Goal: Task Accomplishment & Management: Use online tool/utility

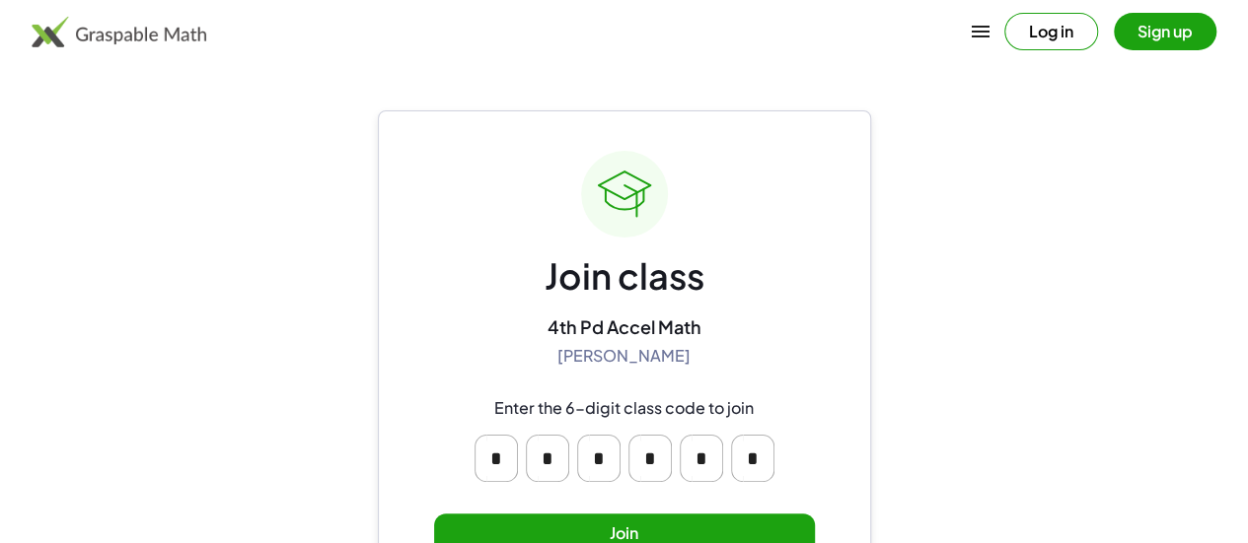
scroll to position [83, 0]
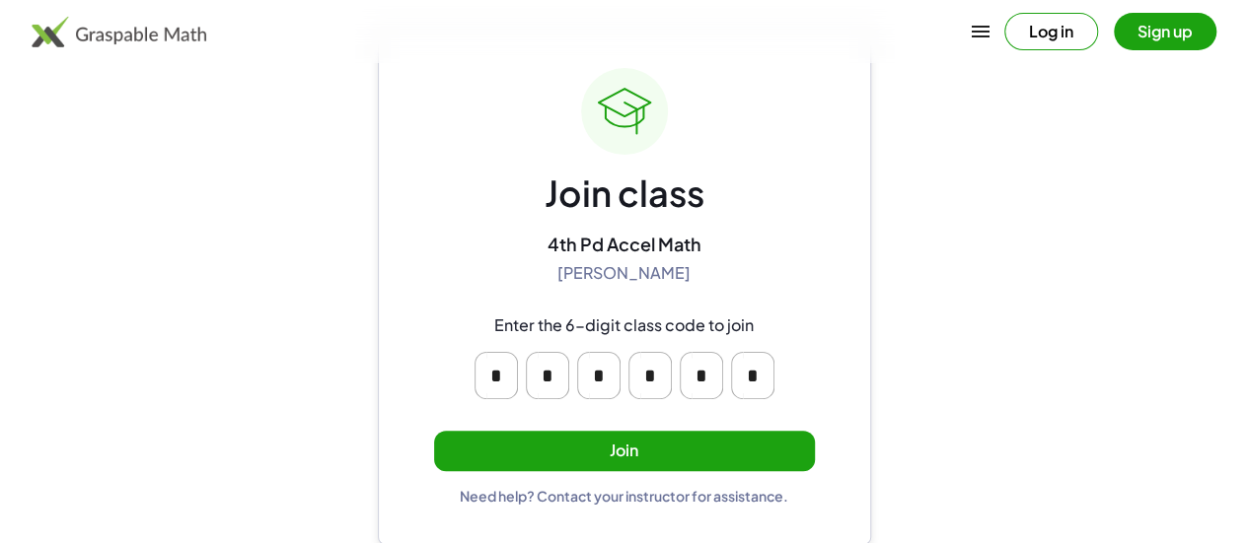
click at [639, 440] on button "Join" at bounding box center [624, 451] width 381 height 40
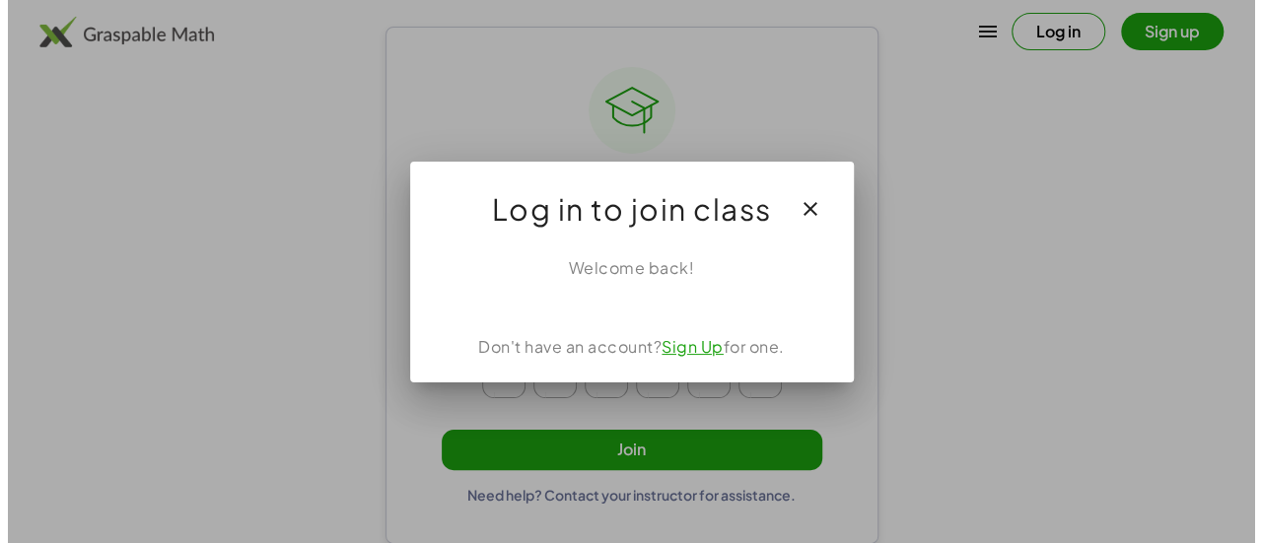
scroll to position [0, 0]
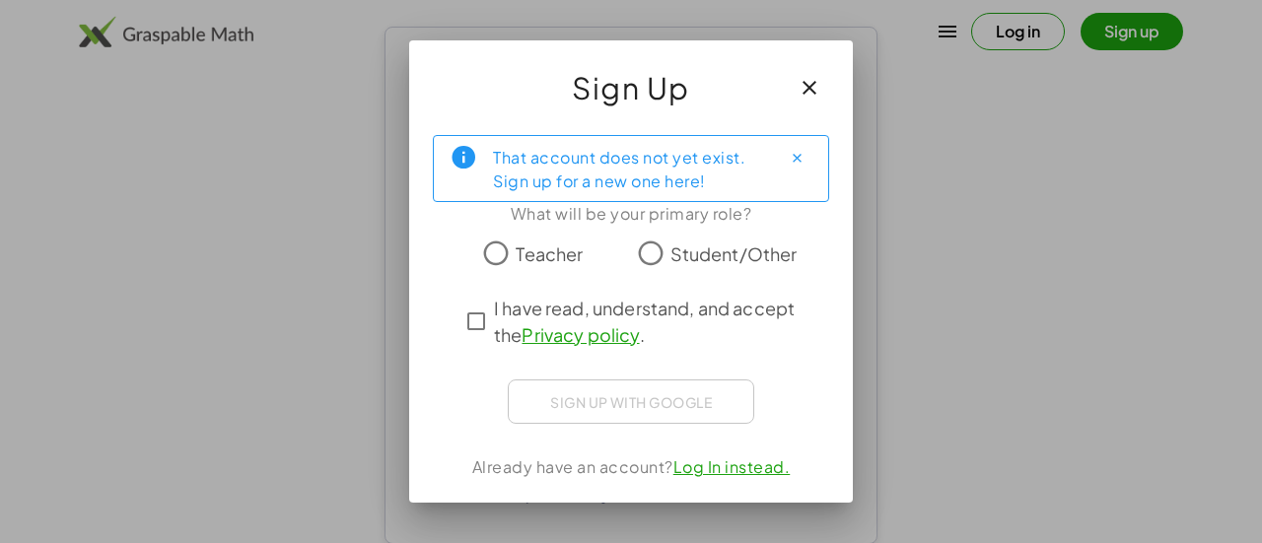
click at [710, 241] on span "Student/Other" at bounding box center [734, 254] width 127 height 27
click at [694, 319] on span "I have read, understand, and accept the Privacy policy ." at bounding box center [649, 321] width 310 height 53
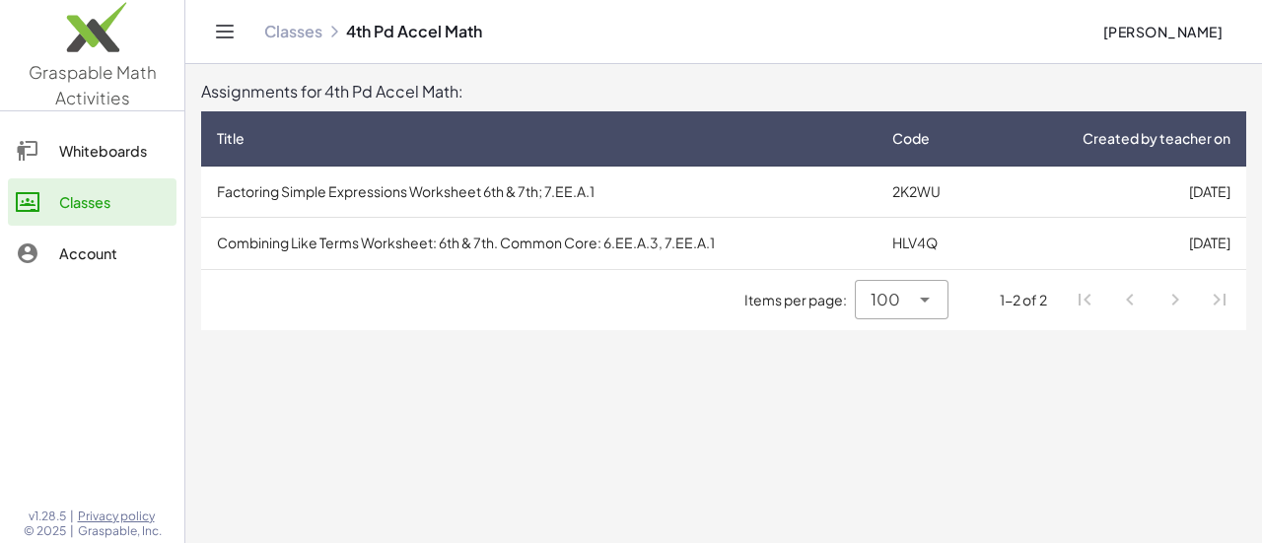
click at [529, 236] on td "Combining Like Terms Worksheet: 6th & 7th. Common Core: 6.EE.A.3, 7.EE.A.1" at bounding box center [539, 243] width 676 height 51
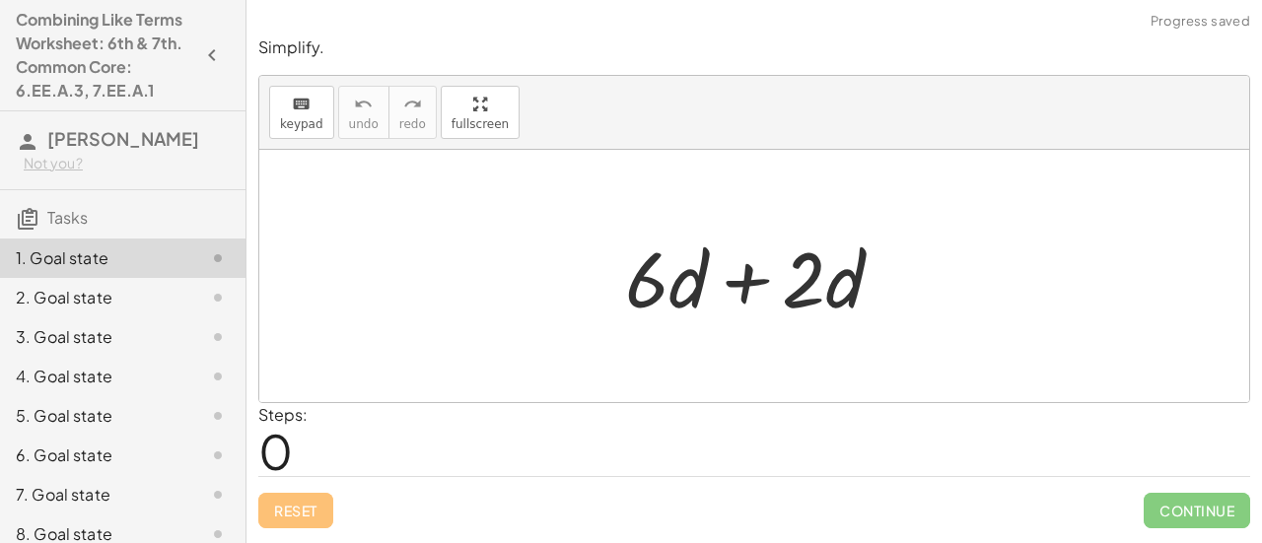
click at [755, 259] on div at bounding box center [762, 277] width 294 height 102
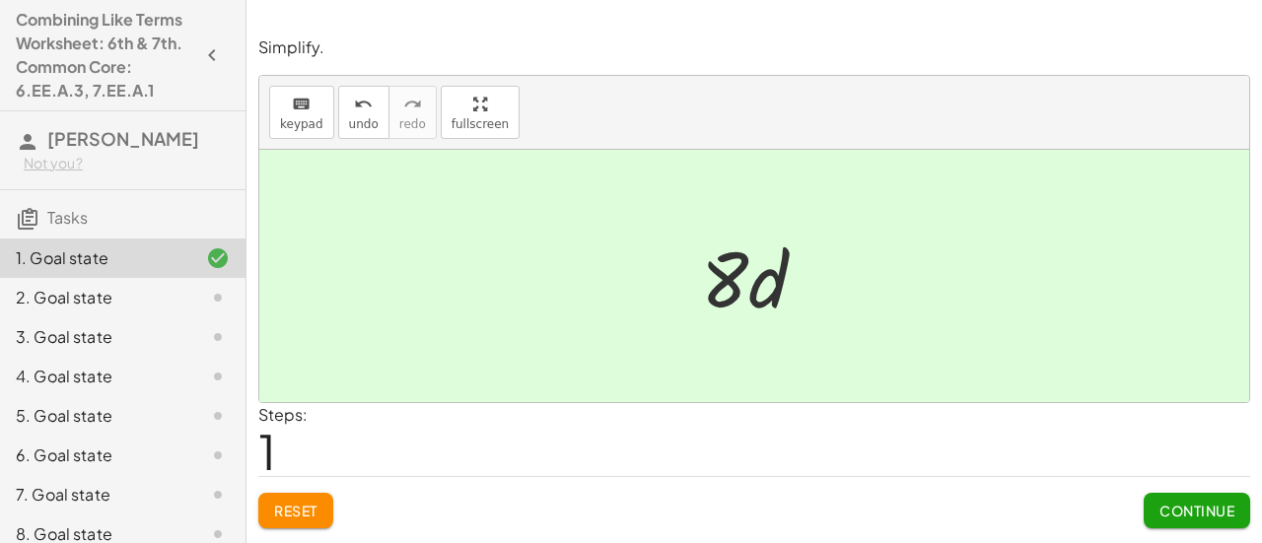
click at [1176, 499] on button "Continue" at bounding box center [1197, 511] width 107 height 36
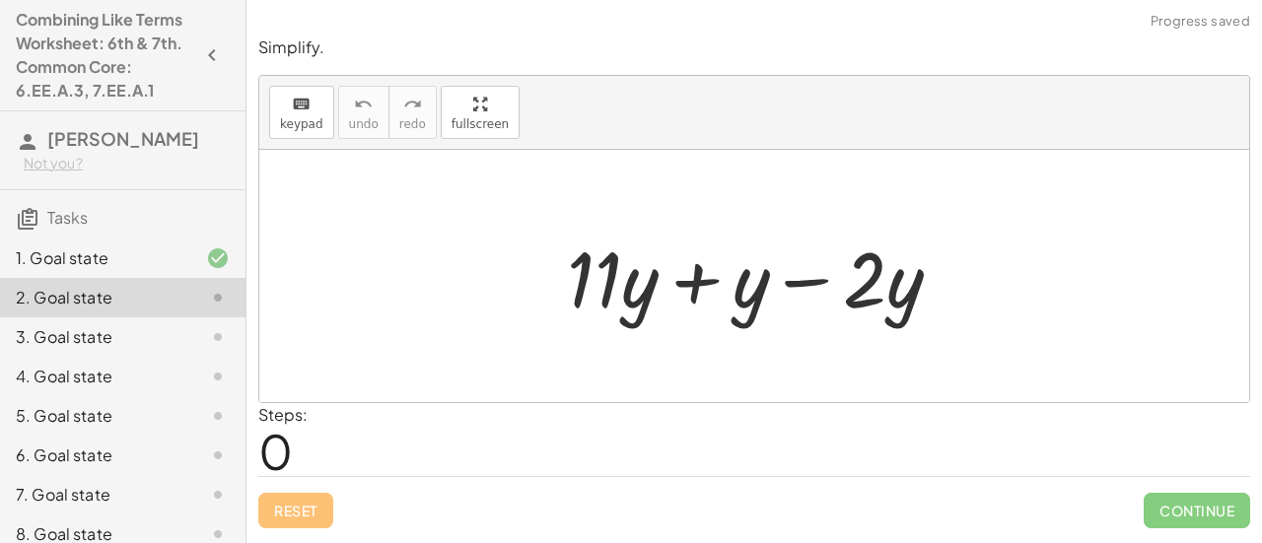
click at [732, 271] on div at bounding box center [762, 277] width 410 height 102
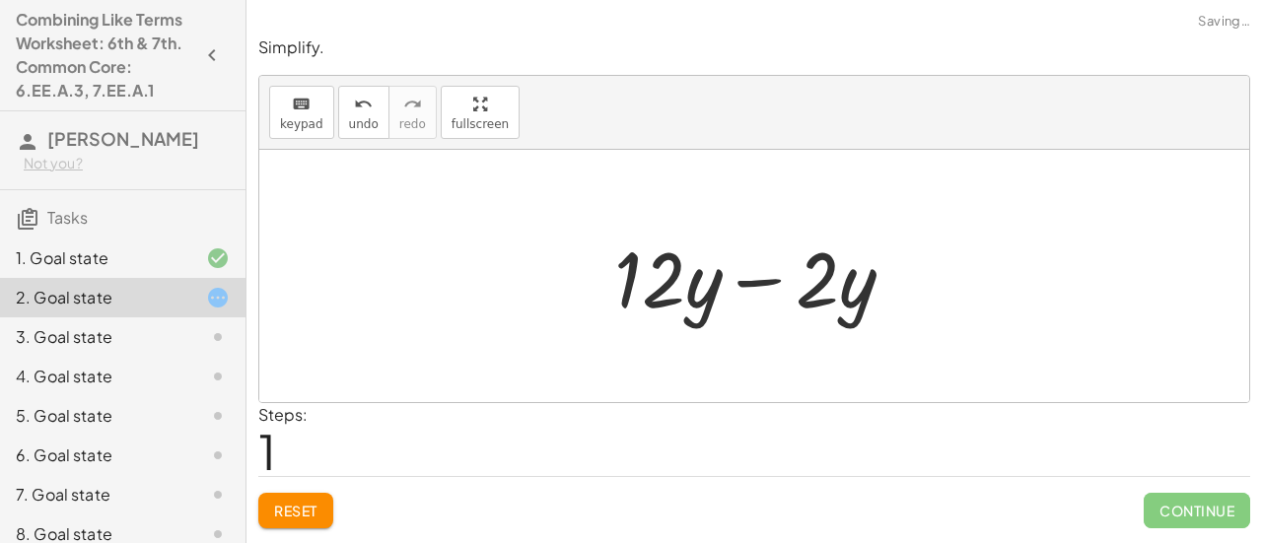
click at [791, 294] on div at bounding box center [763, 277] width 316 height 102
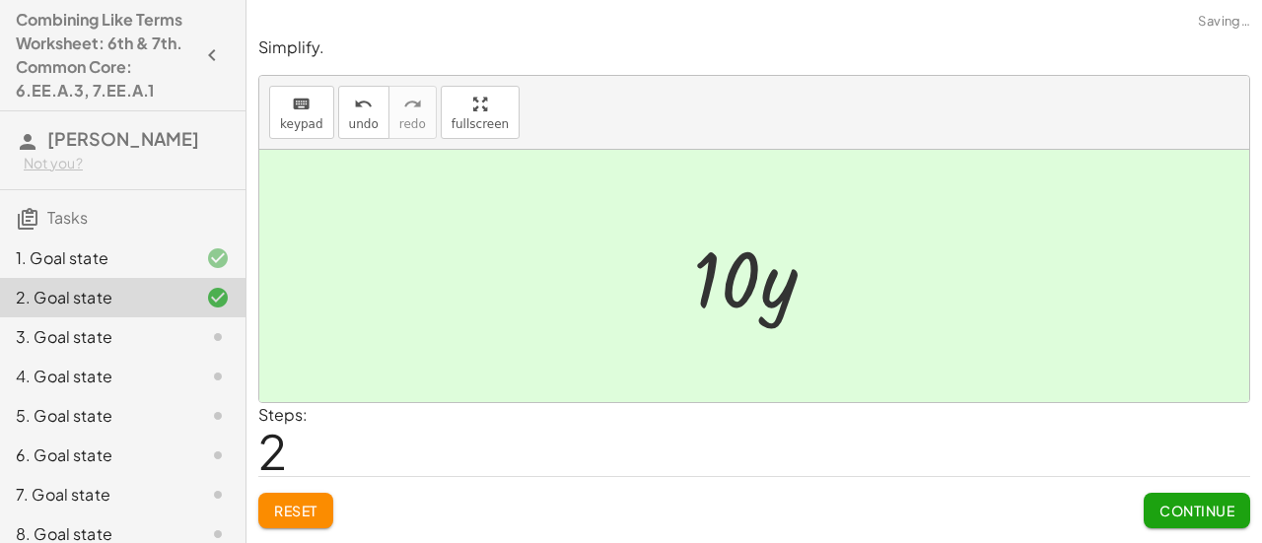
click at [1194, 510] on span "Continue" at bounding box center [1197, 511] width 75 height 18
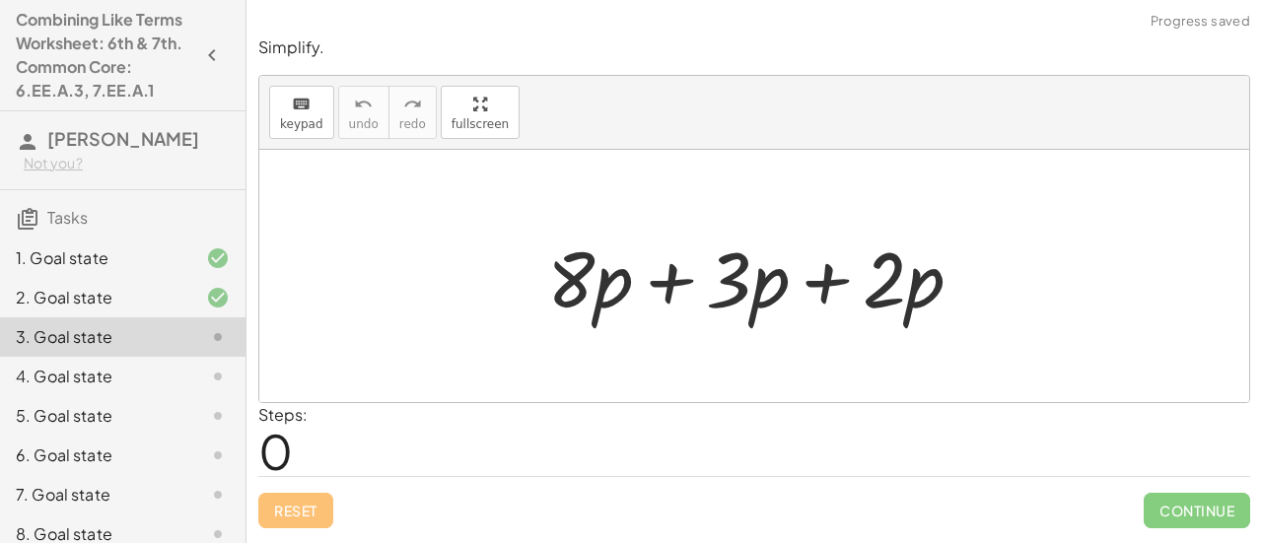
click at [859, 301] on div at bounding box center [763, 277] width 451 height 102
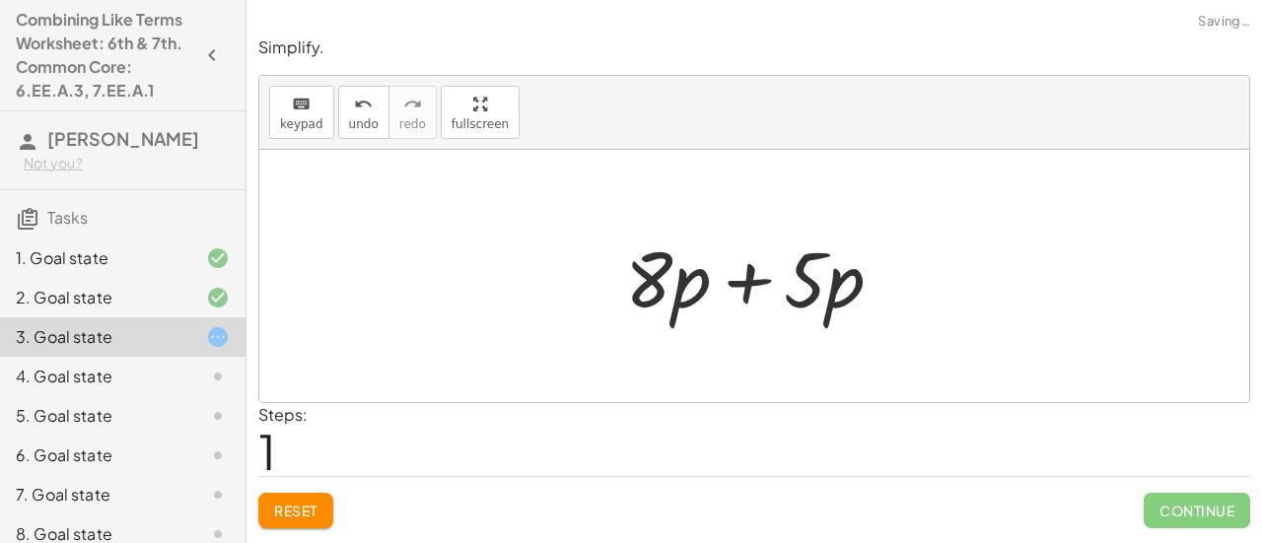
click at [667, 261] on div at bounding box center [761, 277] width 293 height 102
click at [748, 277] on div at bounding box center [761, 277] width 293 height 102
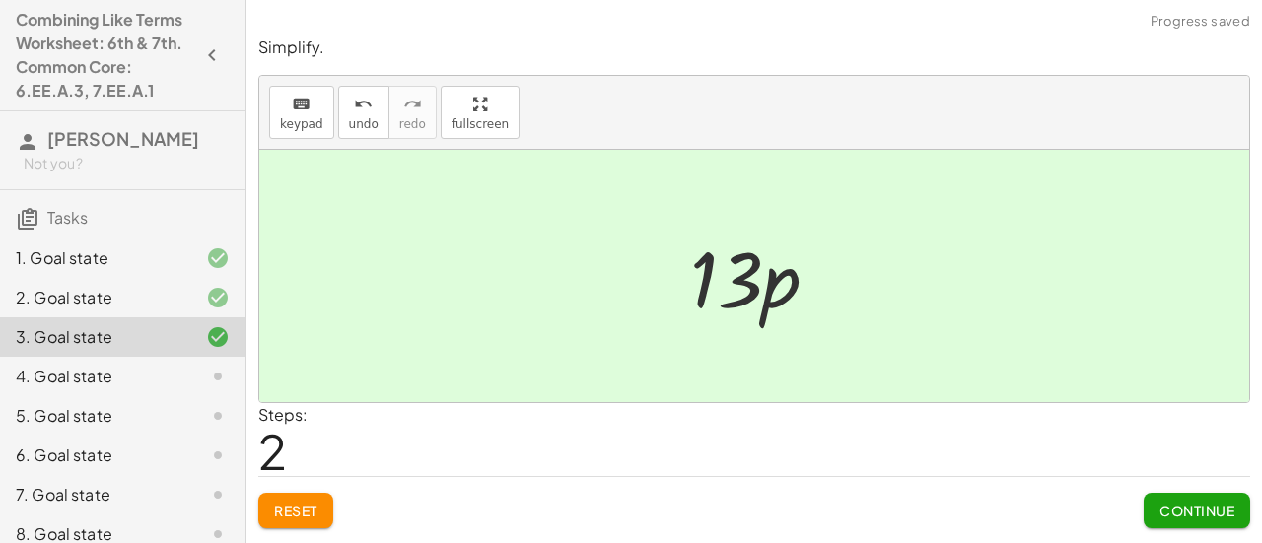
click at [1180, 515] on span "Continue" at bounding box center [1197, 511] width 75 height 18
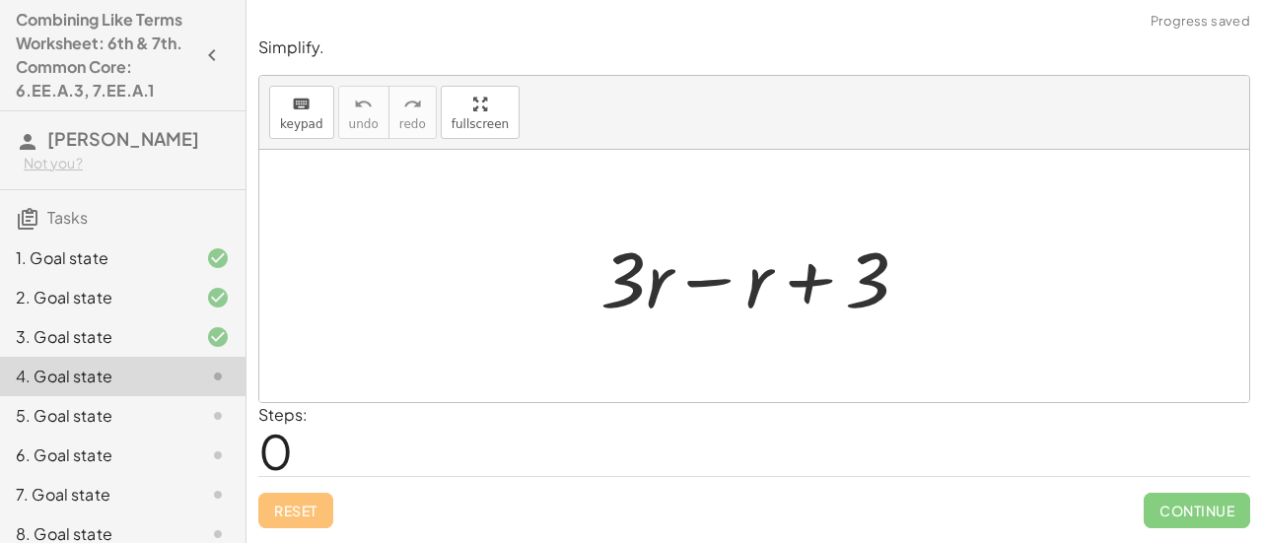
click at [718, 277] on div at bounding box center [763, 277] width 344 height 102
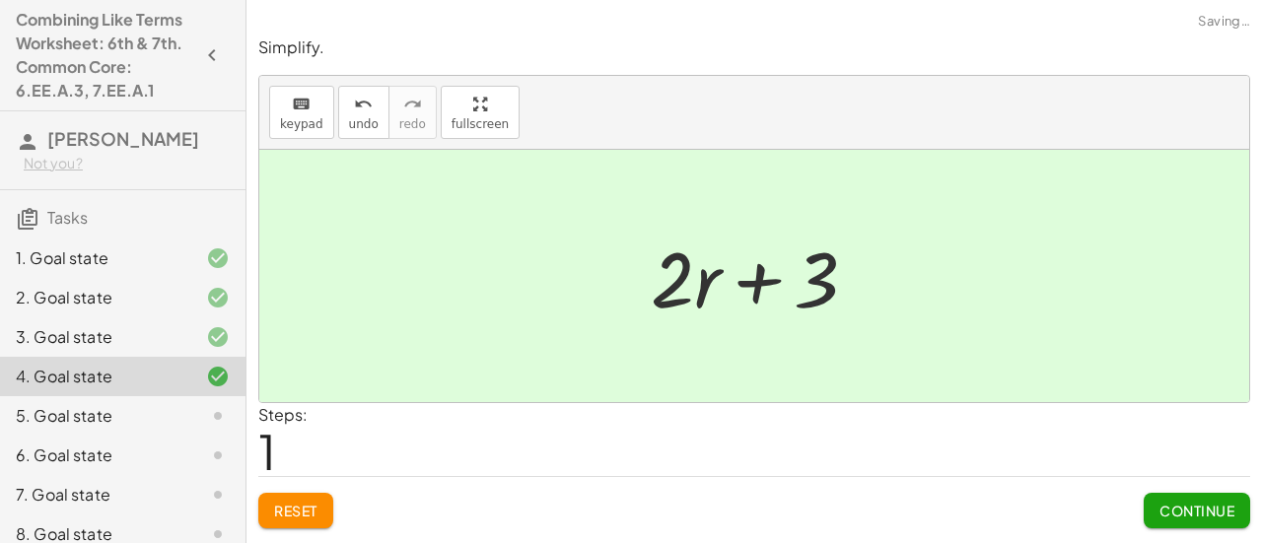
click at [1184, 505] on span "Continue" at bounding box center [1197, 511] width 75 height 18
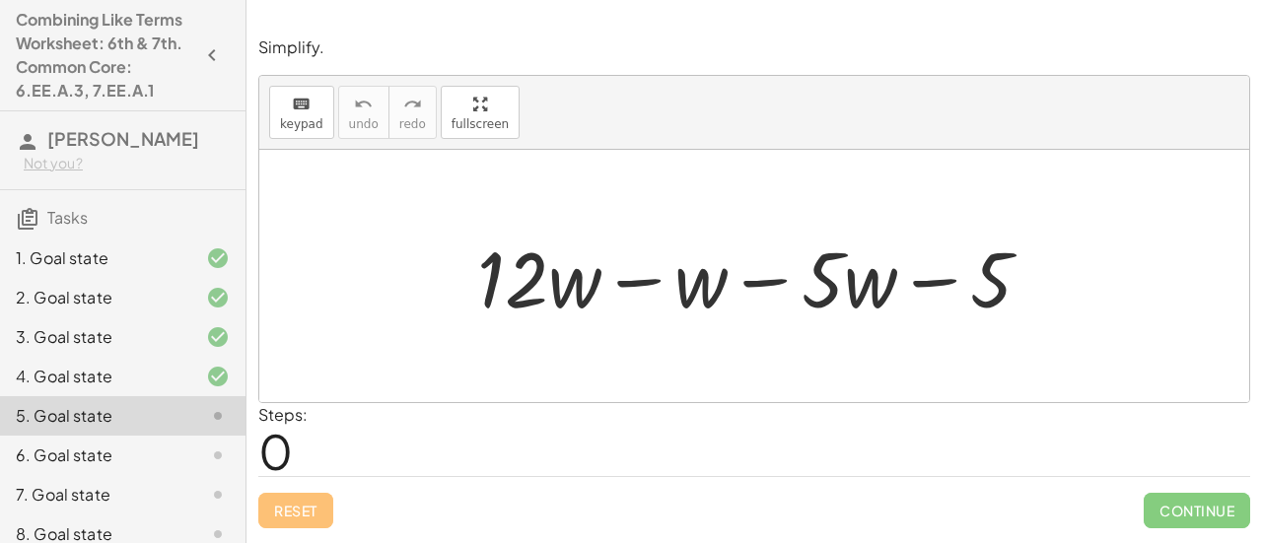
click at [632, 275] on div at bounding box center [762, 277] width 590 height 102
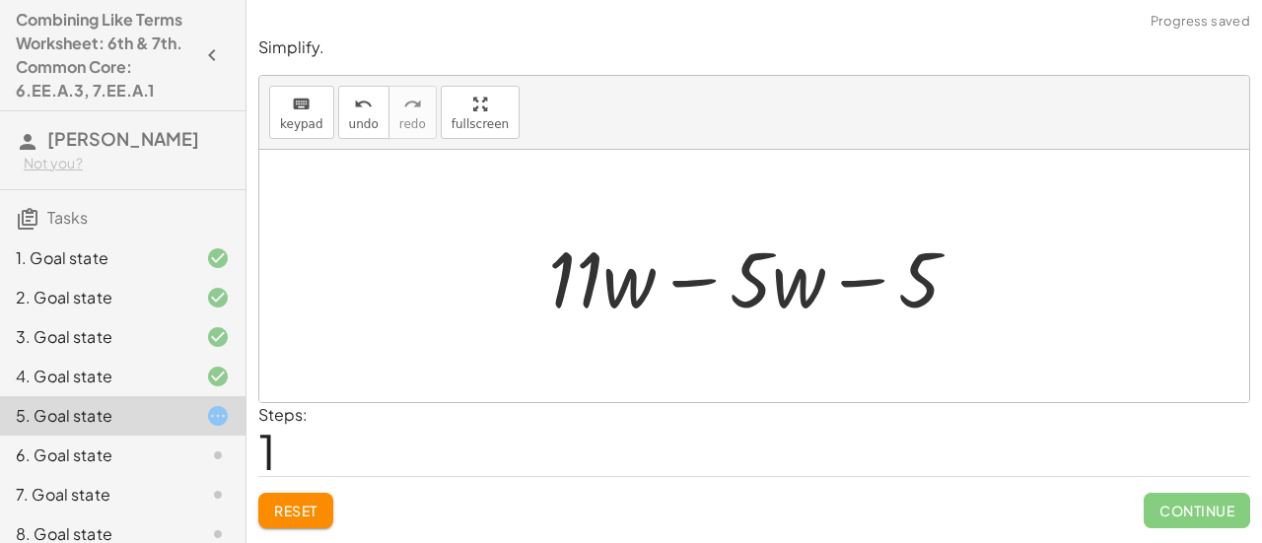
click at [681, 277] on div at bounding box center [762, 277] width 447 height 102
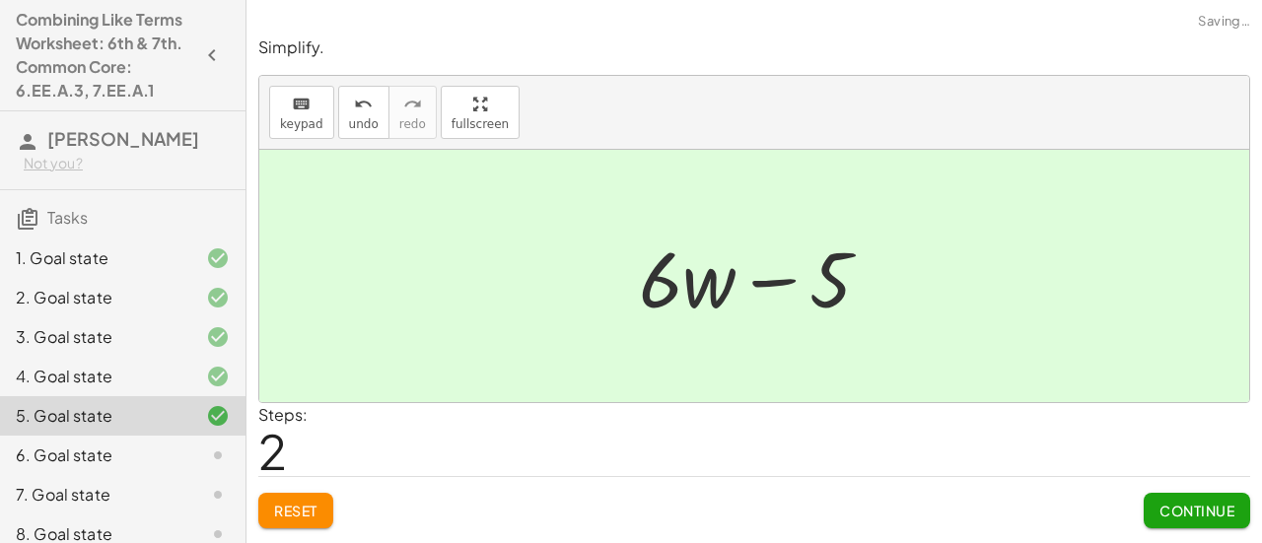
click at [1191, 493] on button "Continue" at bounding box center [1197, 511] width 107 height 36
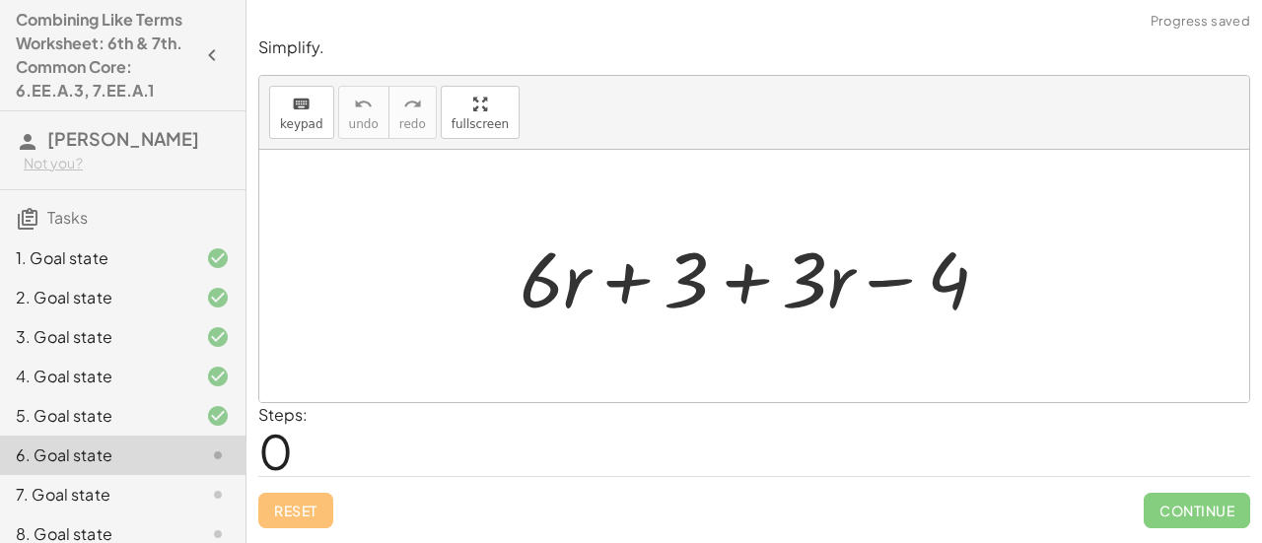
click at [744, 275] on div at bounding box center [762, 277] width 505 height 102
click at [896, 285] on div at bounding box center [762, 277] width 505 height 102
click at [635, 279] on div at bounding box center [762, 277] width 505 height 102
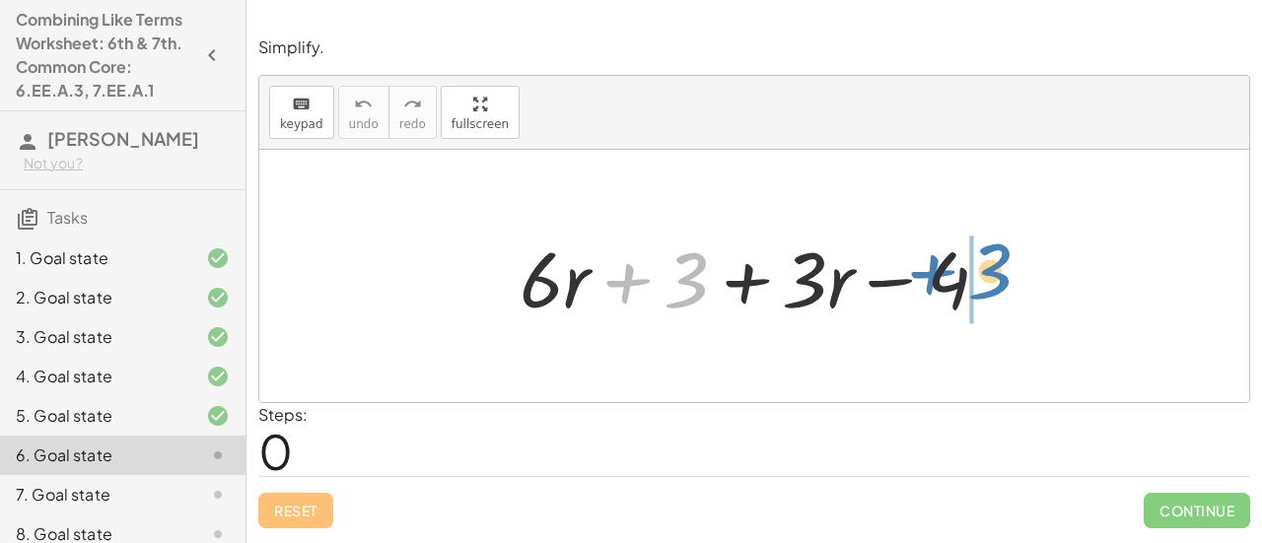
drag, startPoint x: 681, startPoint y: 281, endPoint x: 982, endPoint y: 272, distance: 301.9
click at [982, 272] on div at bounding box center [762, 277] width 505 height 102
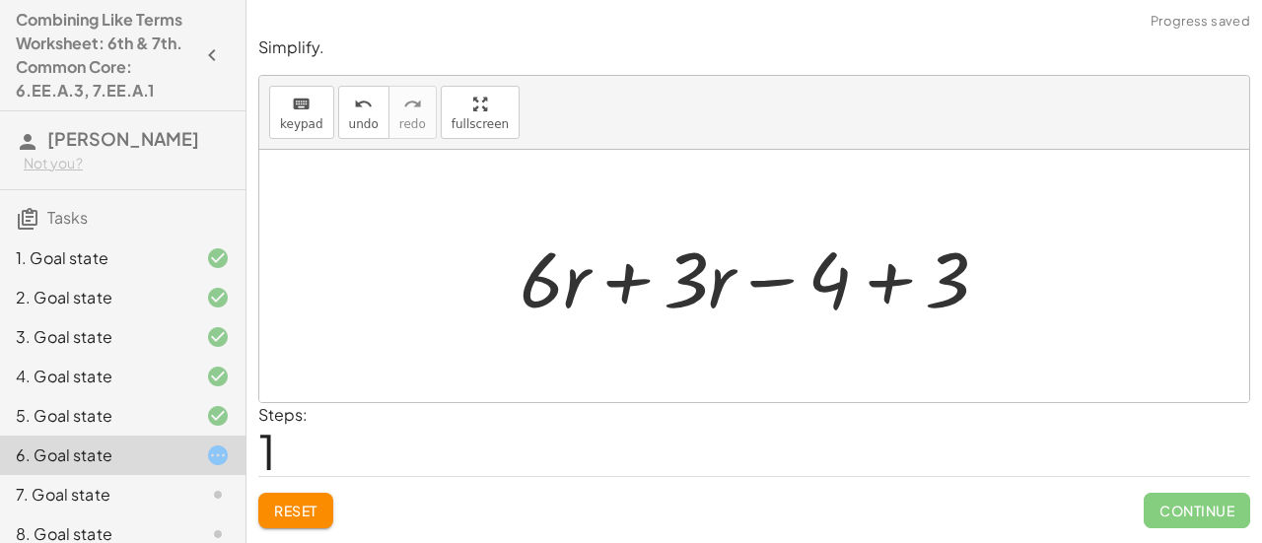
click at [898, 283] on div at bounding box center [762, 277] width 505 height 102
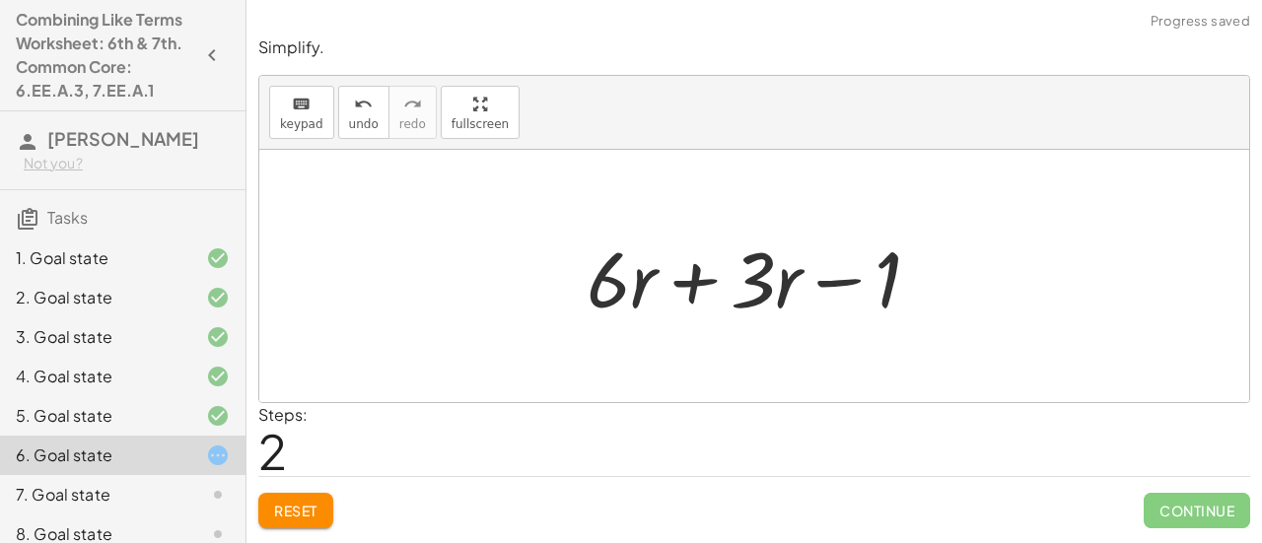
click at [695, 276] on div at bounding box center [762, 277] width 370 height 102
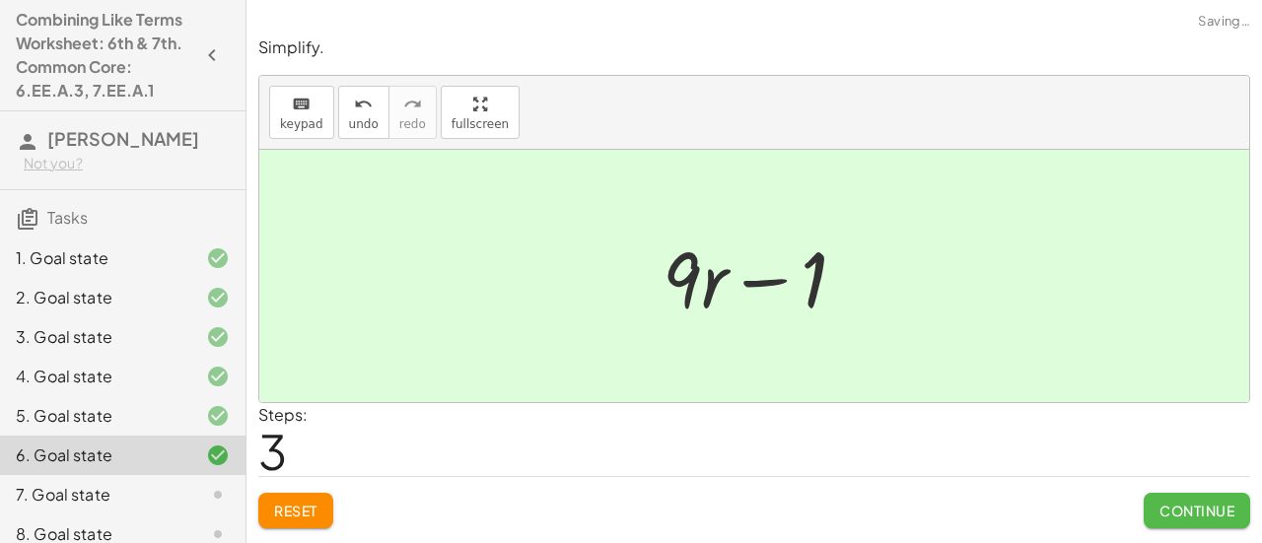
click at [1181, 514] on span "Continue" at bounding box center [1197, 511] width 75 height 18
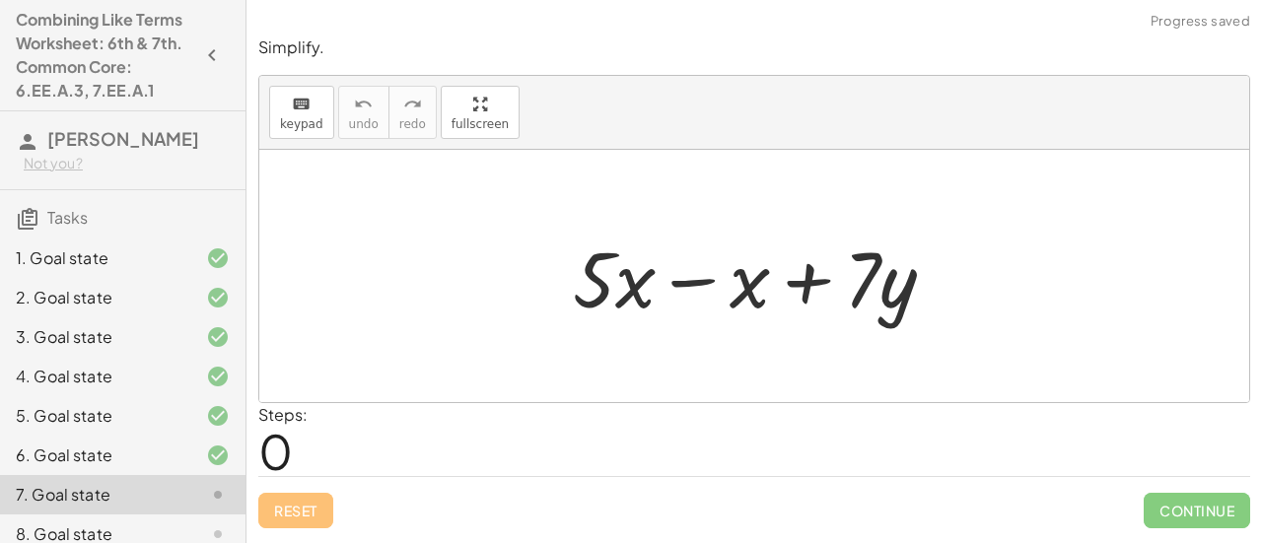
scroll to position [341, 0]
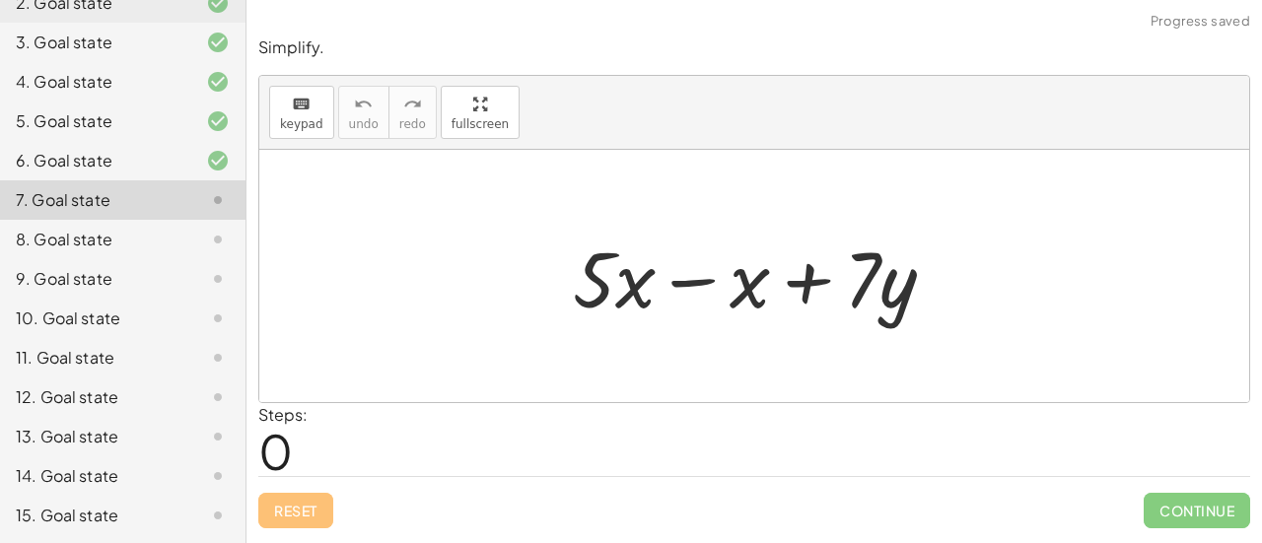
click at [702, 276] on div at bounding box center [762, 277] width 398 height 102
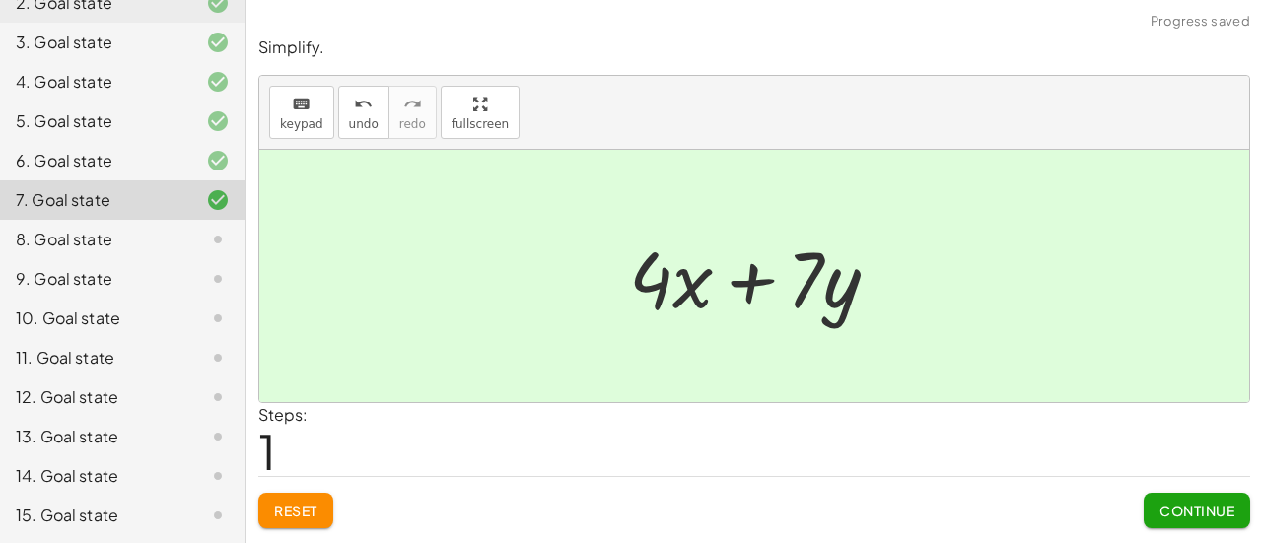
click at [1212, 497] on button "Continue" at bounding box center [1197, 511] width 107 height 36
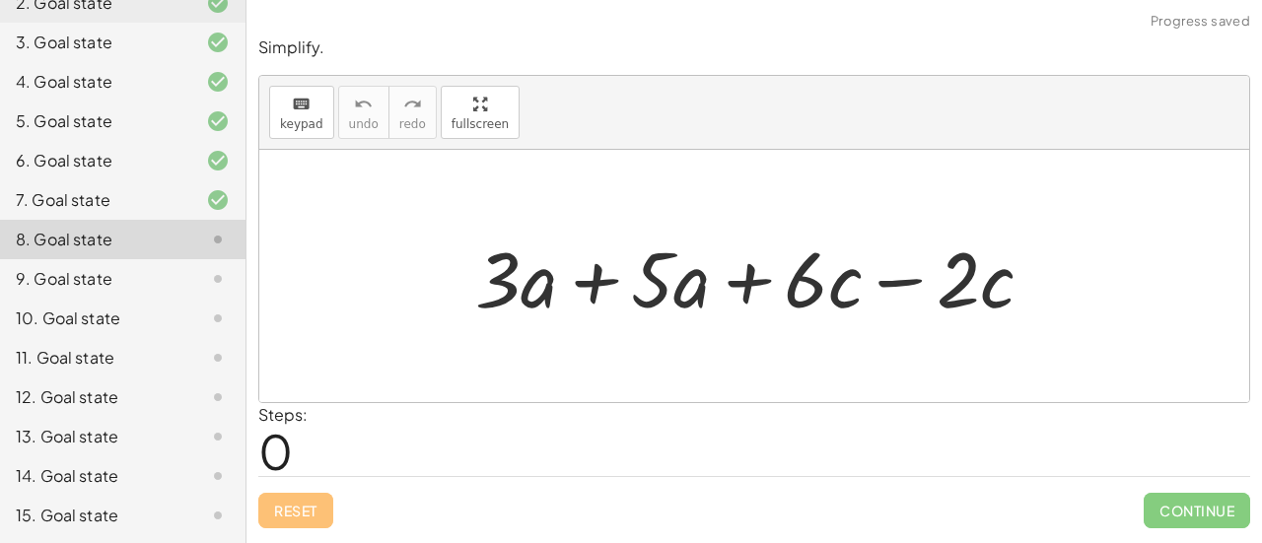
click at [592, 275] on div at bounding box center [763, 277] width 594 height 102
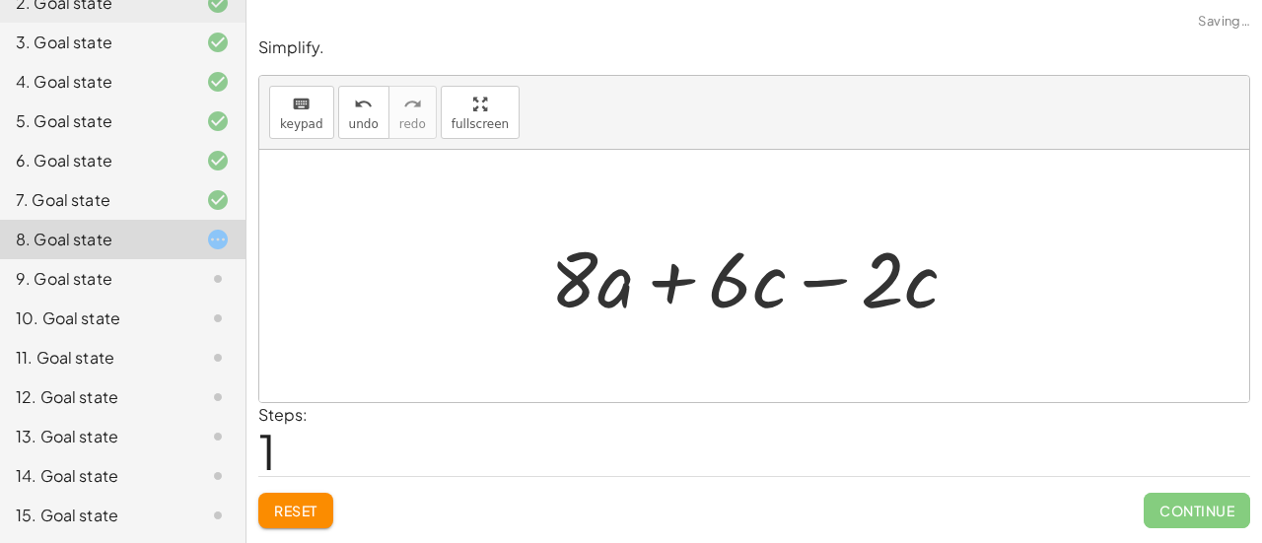
click at [829, 283] on div at bounding box center [762, 277] width 444 height 102
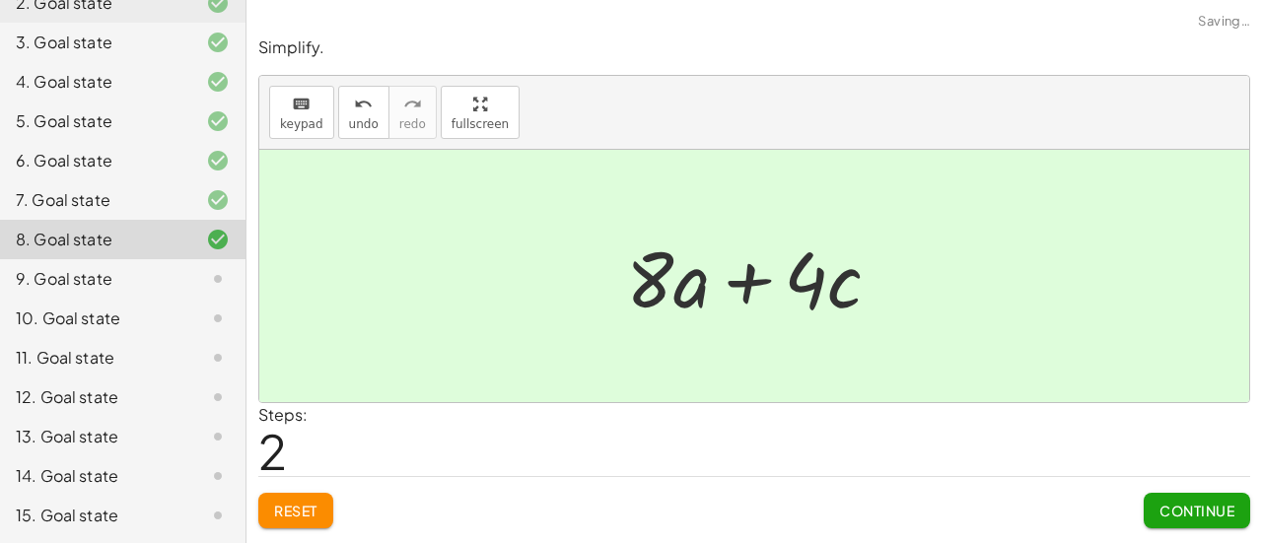
click at [1197, 503] on span "Continue" at bounding box center [1197, 511] width 75 height 18
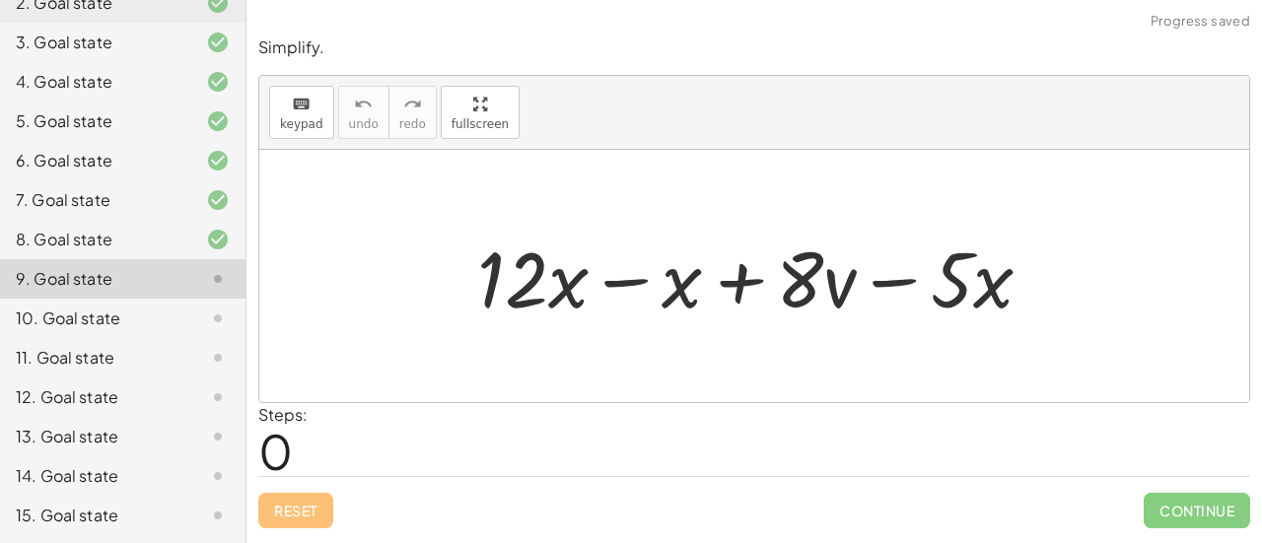
click at [618, 283] on div at bounding box center [762, 277] width 591 height 102
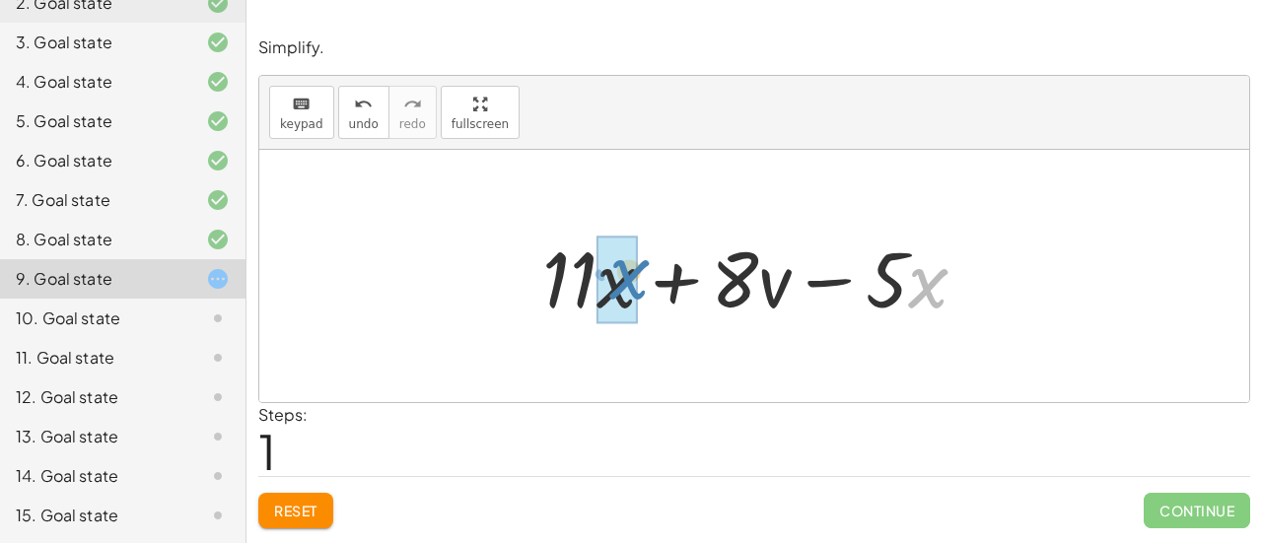
drag, startPoint x: 913, startPoint y: 262, endPoint x: 614, endPoint y: 253, distance: 299.0
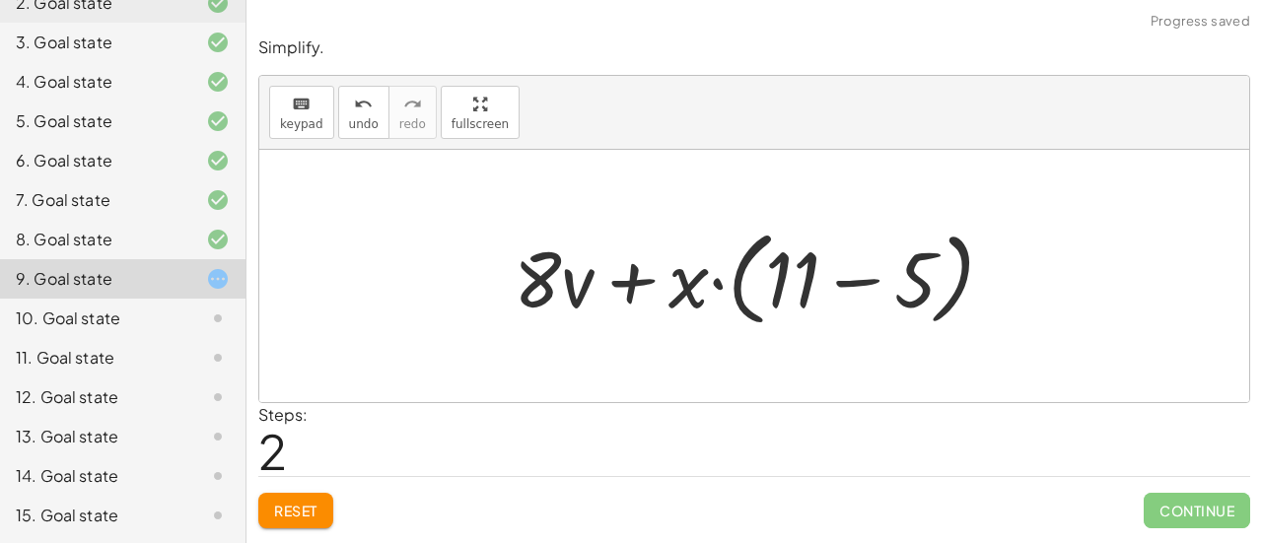
click at [692, 281] on div at bounding box center [762, 276] width 517 height 113
click at [292, 506] on span "Reset" at bounding box center [295, 511] width 43 height 18
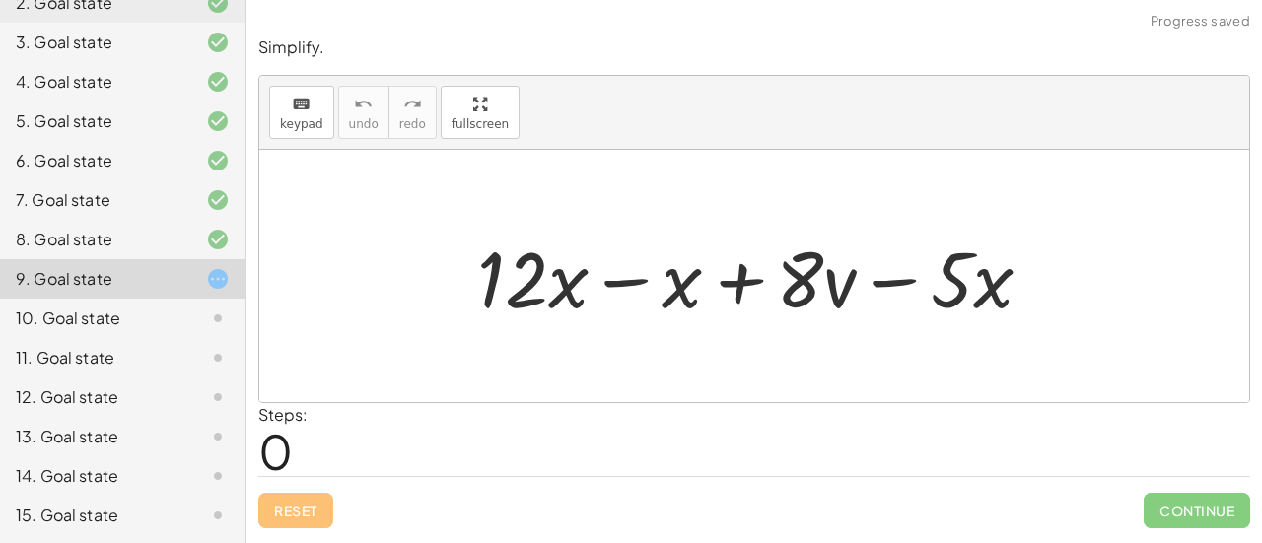
click at [685, 291] on div at bounding box center [762, 277] width 591 height 102
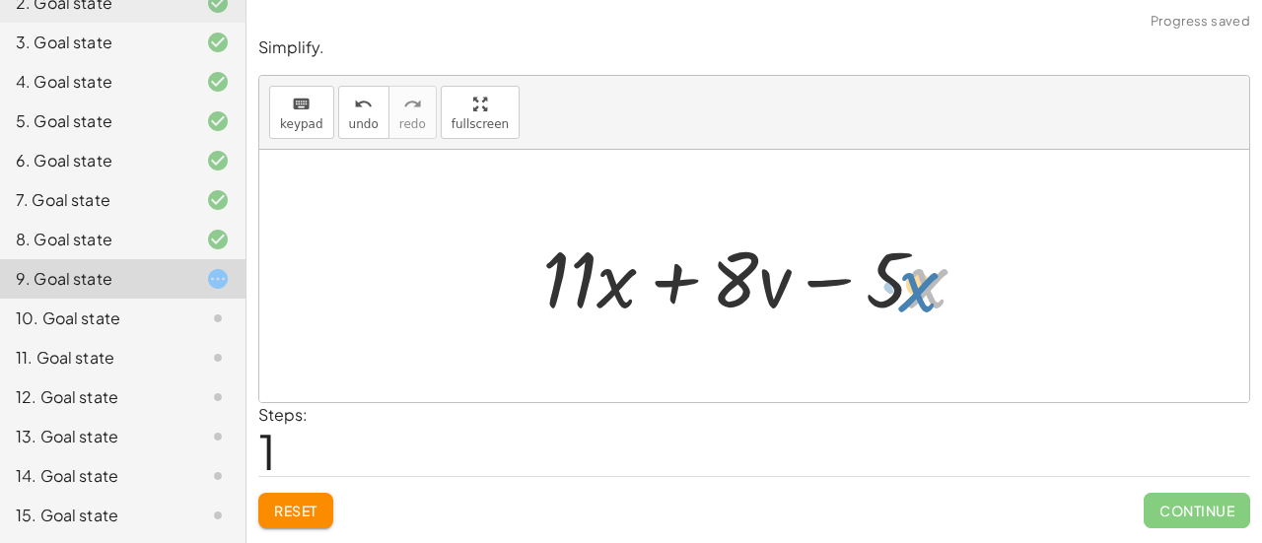
click at [911, 287] on div at bounding box center [763, 277] width 461 height 102
click at [841, 285] on div at bounding box center [763, 277] width 461 height 102
drag, startPoint x: 886, startPoint y: 275, endPoint x: 907, endPoint y: 270, distance: 22.3
click at [909, 270] on div at bounding box center [763, 277] width 461 height 102
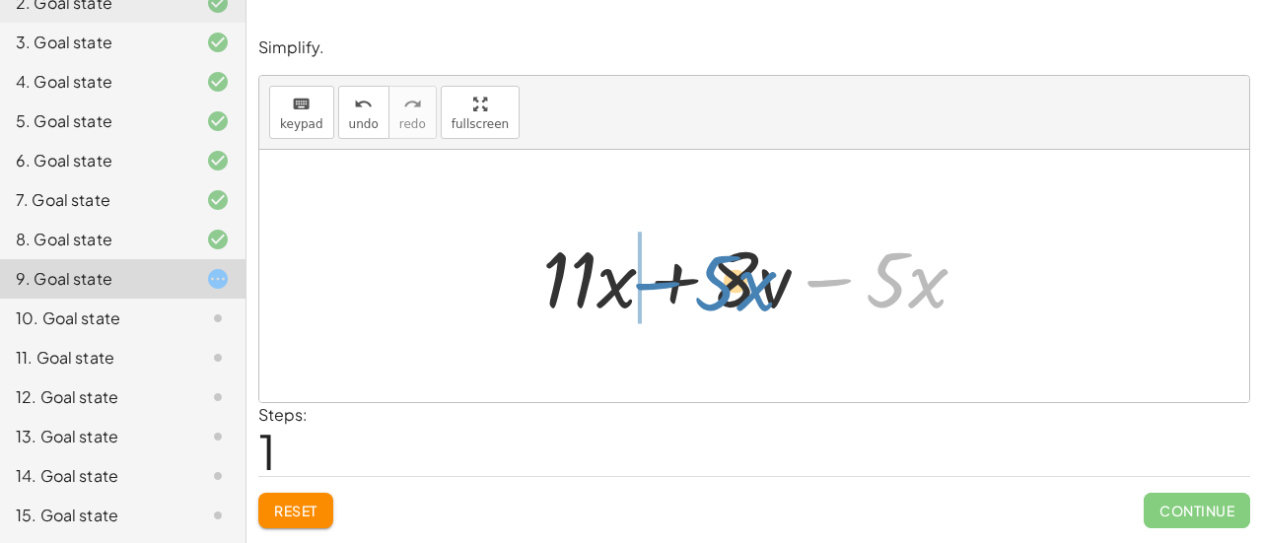
drag, startPoint x: 826, startPoint y: 280, endPoint x: 655, endPoint y: 283, distance: 171.6
click at [655, 283] on div at bounding box center [763, 277] width 461 height 102
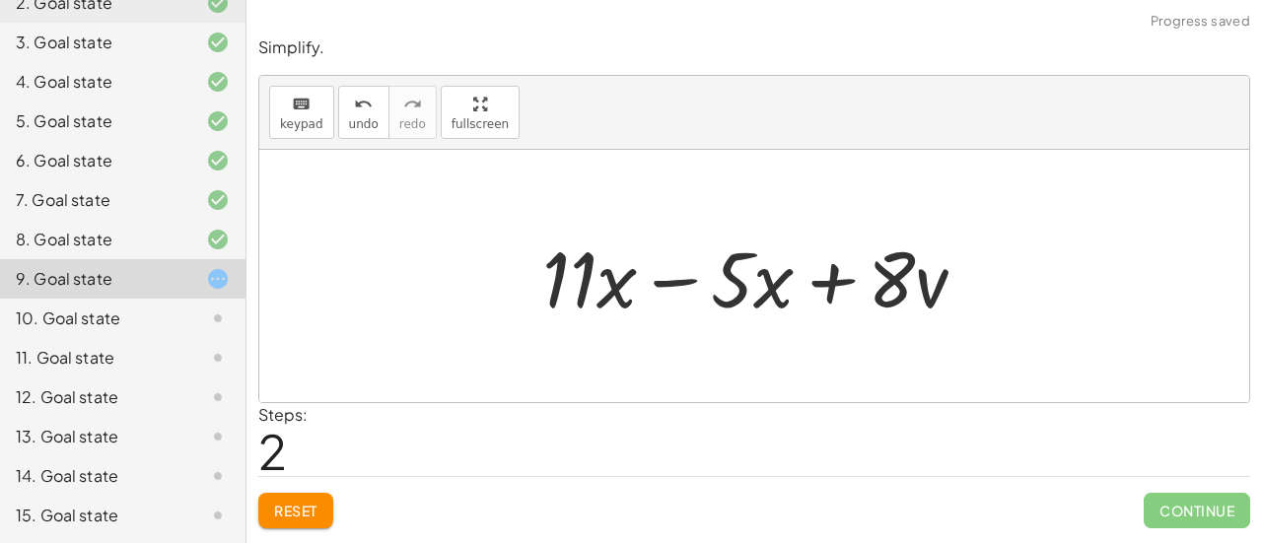
click at [681, 280] on div at bounding box center [763, 277] width 461 height 102
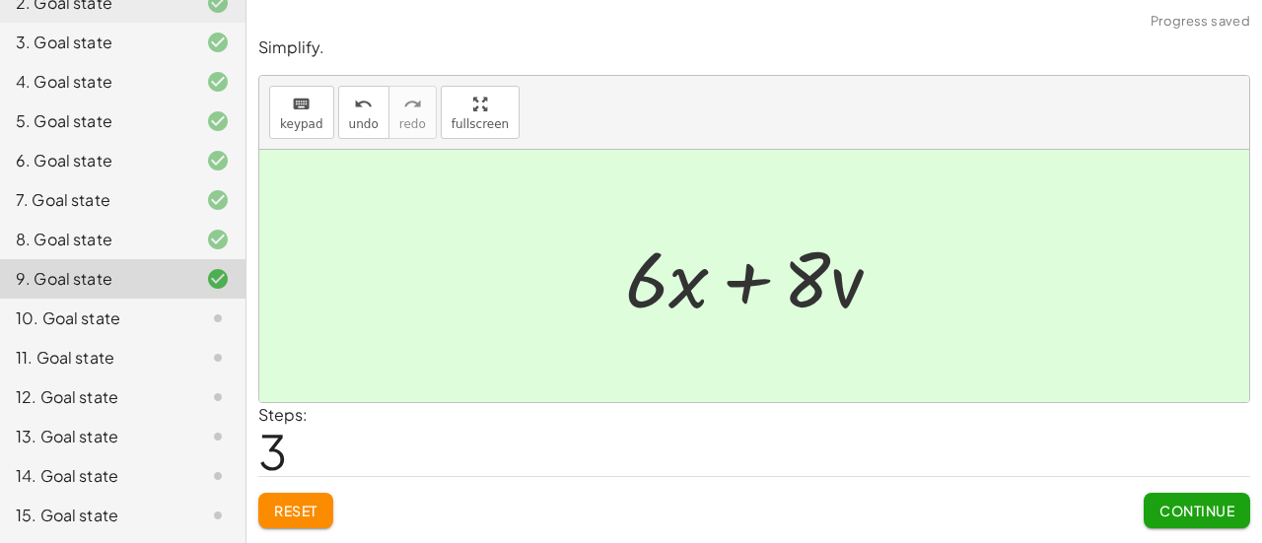
click at [749, 321] on div at bounding box center [761, 277] width 293 height 102
click at [1166, 503] on span "Continue" at bounding box center [1197, 511] width 75 height 18
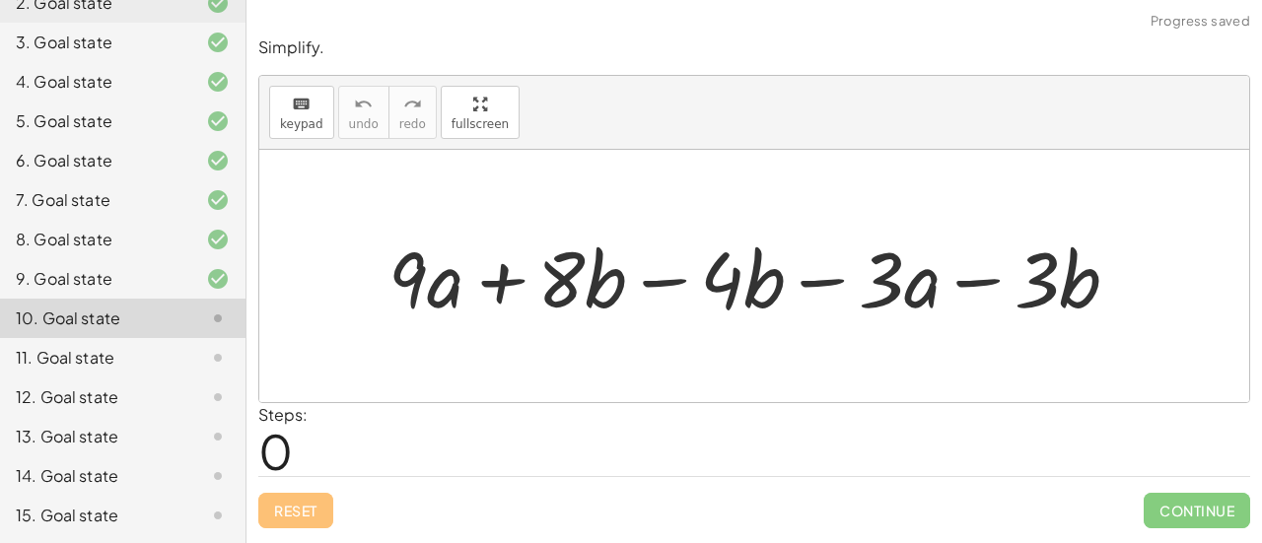
click at [679, 283] on div at bounding box center [762, 277] width 766 height 102
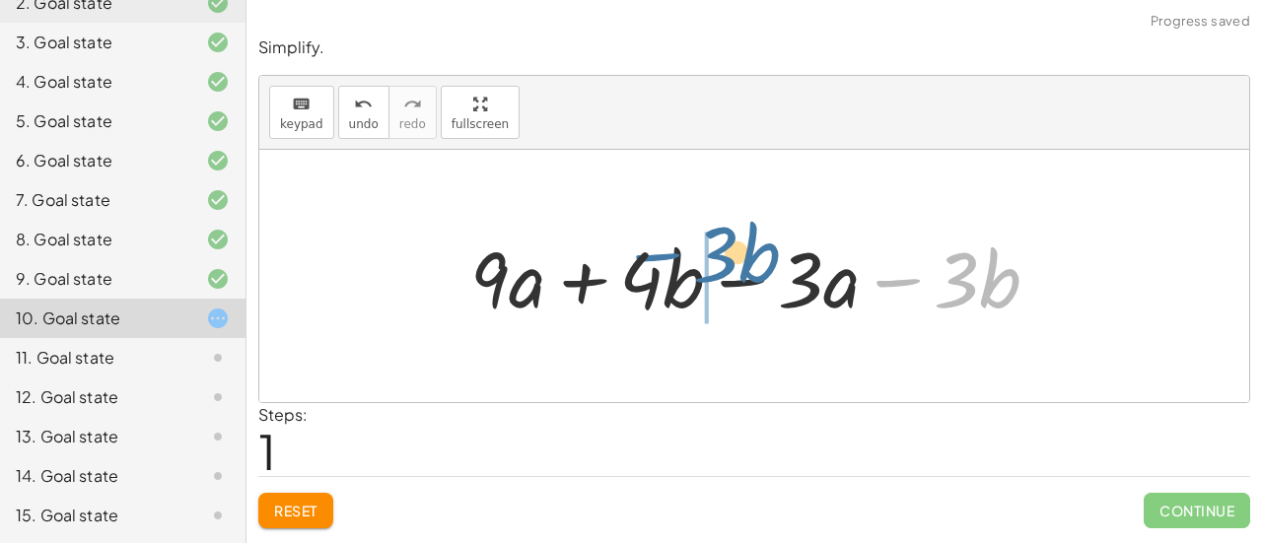
drag, startPoint x: 907, startPoint y: 279, endPoint x: 667, endPoint y: 257, distance: 241.6
click at [667, 257] on div at bounding box center [763, 277] width 605 height 102
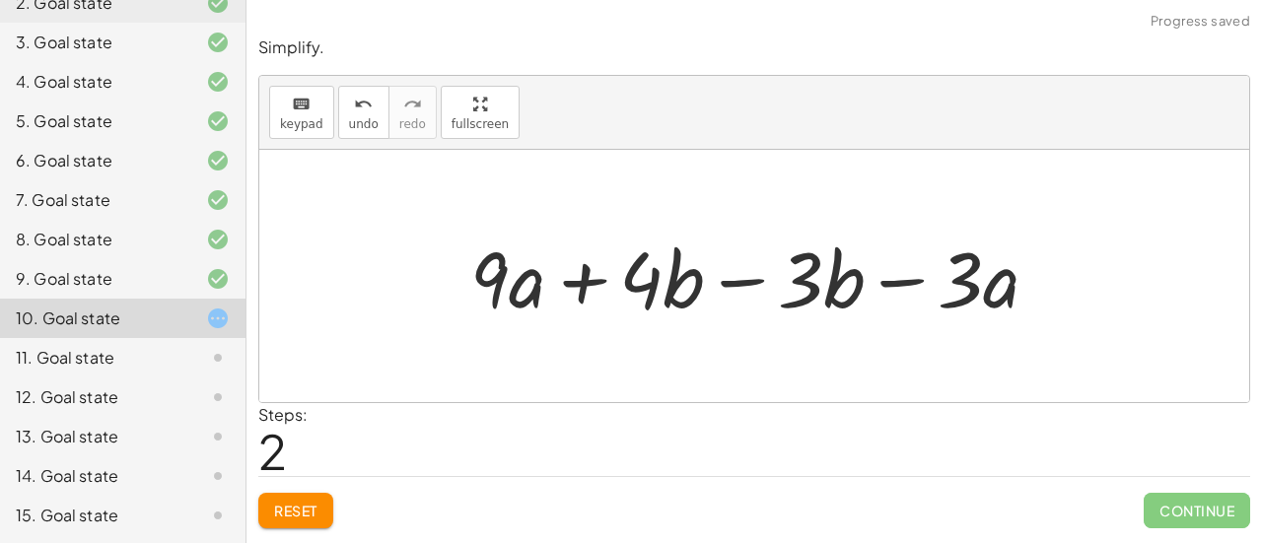
click at [740, 278] on div at bounding box center [763, 277] width 605 height 102
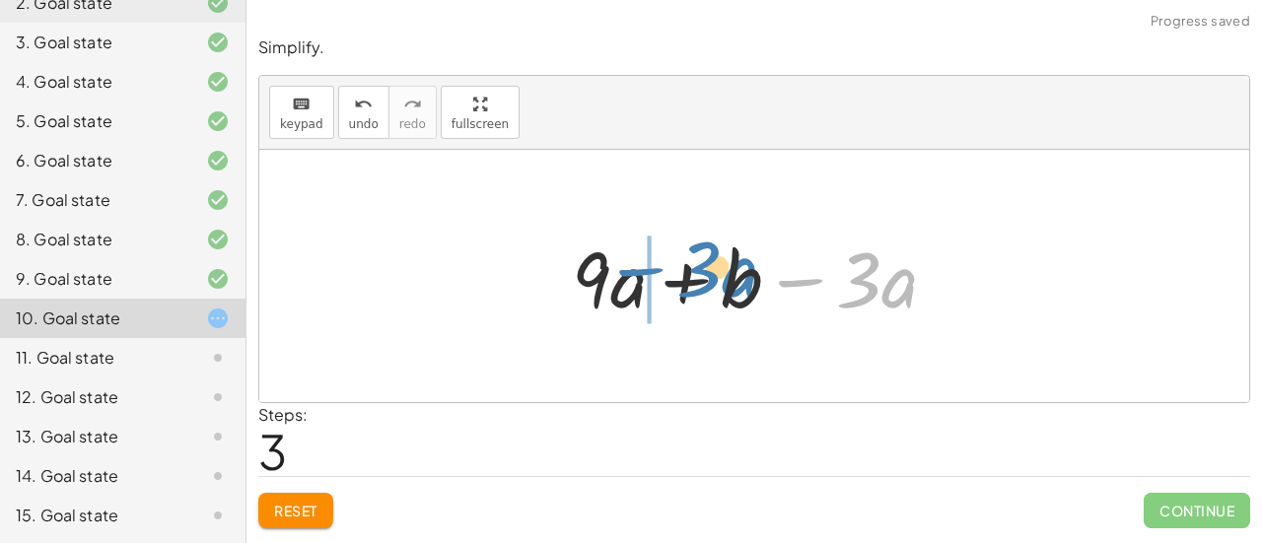
drag, startPoint x: 805, startPoint y: 271, endPoint x: 639, endPoint y: 260, distance: 166.0
click at [639, 260] on div at bounding box center [762, 277] width 400 height 102
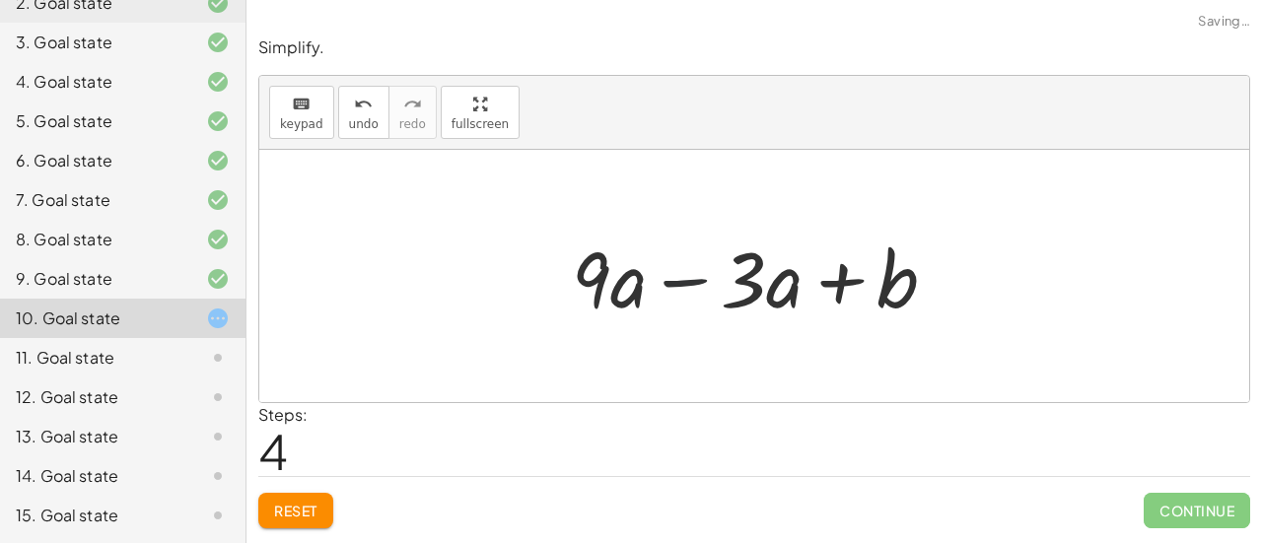
click at [680, 273] on div at bounding box center [762, 277] width 400 height 102
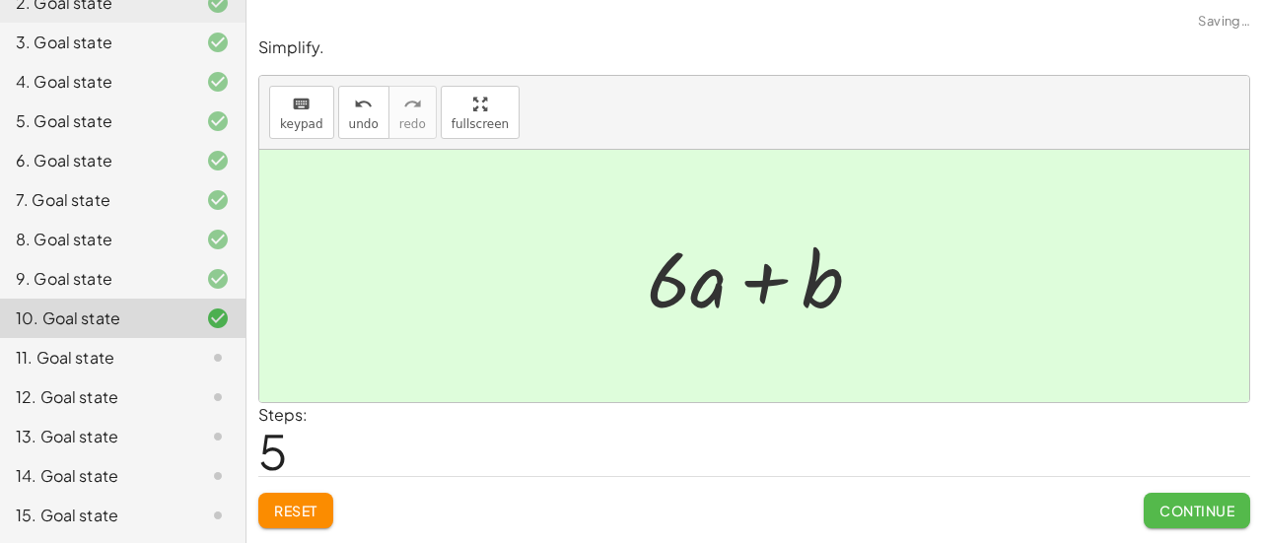
click at [1183, 506] on span "Continue" at bounding box center [1197, 511] width 75 height 18
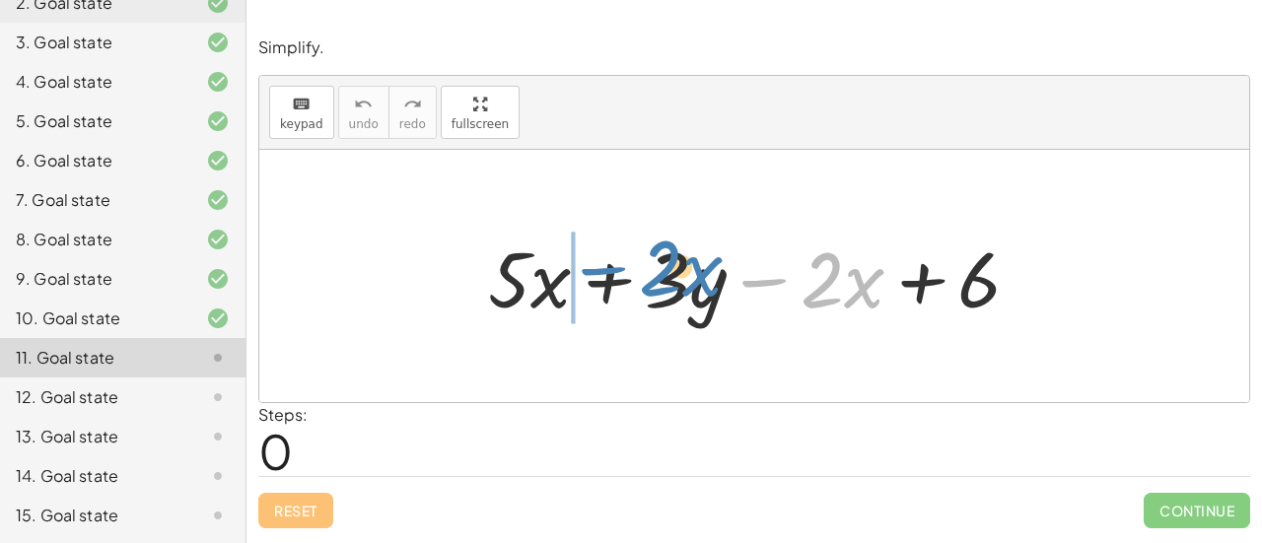
drag, startPoint x: 771, startPoint y: 281, endPoint x: 602, endPoint y: 273, distance: 169.8
click at [602, 273] on div at bounding box center [762, 277] width 568 height 102
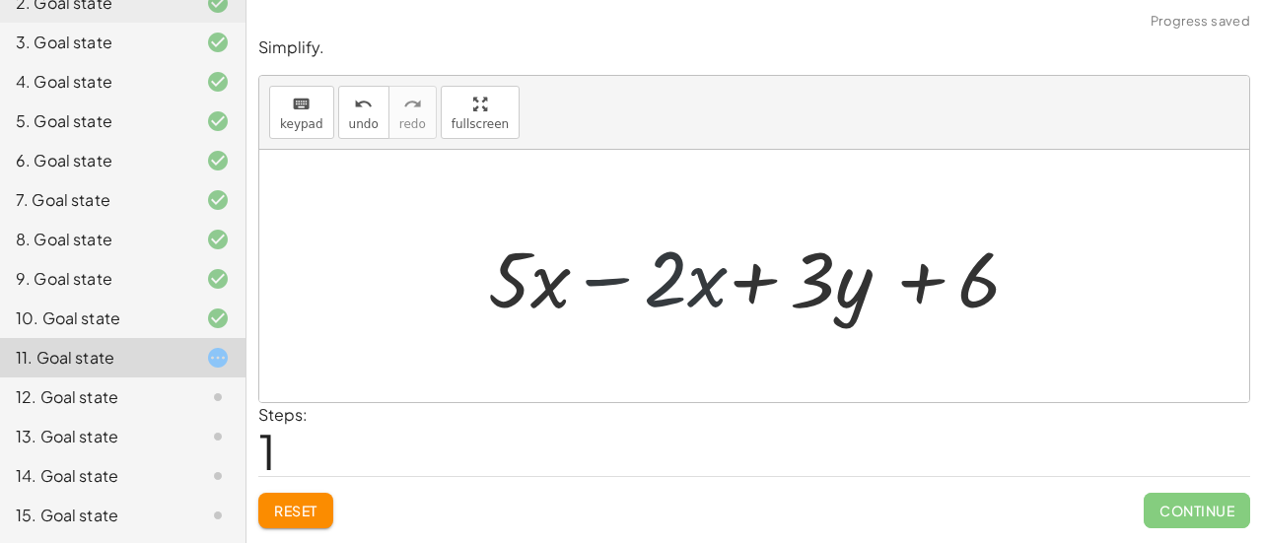
click at [609, 282] on div at bounding box center [762, 277] width 568 height 102
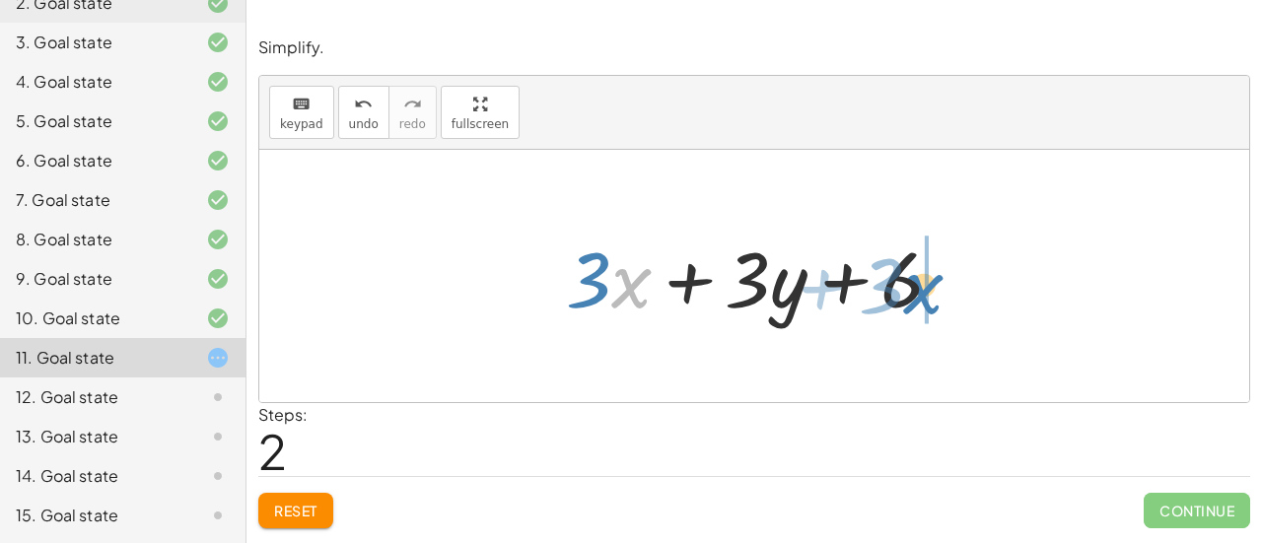
drag, startPoint x: 643, startPoint y: 286, endPoint x: 948, endPoint y: 303, distance: 305.2
click at [948, 303] on div at bounding box center [762, 277] width 413 height 102
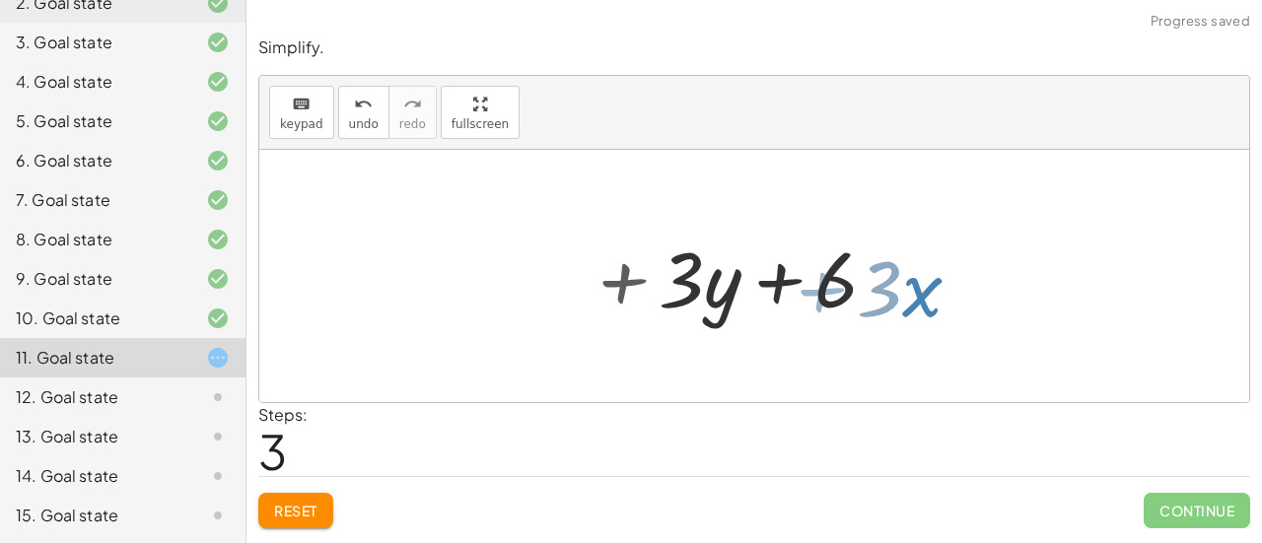
click at [948, 303] on div at bounding box center [762, 277] width 413 height 102
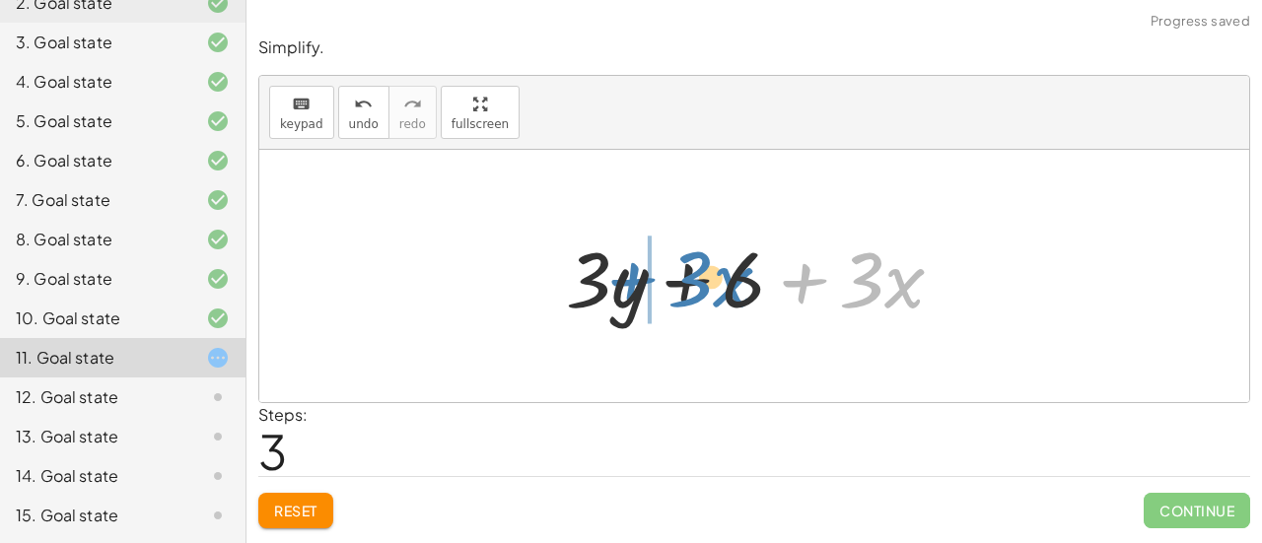
drag, startPoint x: 809, startPoint y: 279, endPoint x: 637, endPoint y: 278, distance: 171.6
click at [637, 278] on div at bounding box center [762, 277] width 413 height 102
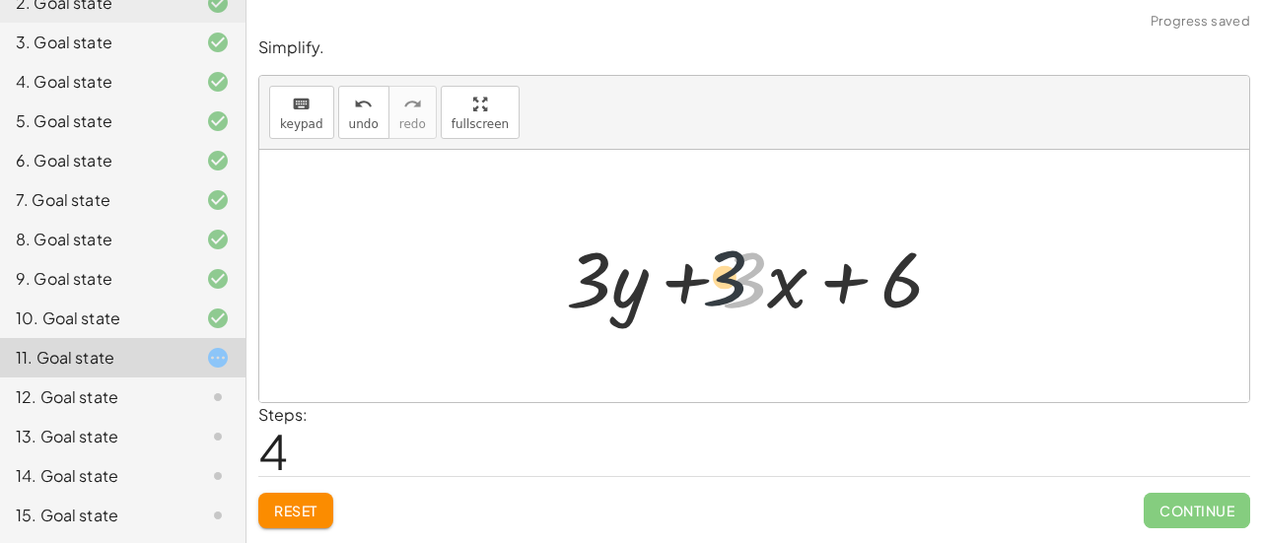
drag, startPoint x: 722, startPoint y: 287, endPoint x: 655, endPoint y: 276, distance: 67.9
click at [655, 276] on div at bounding box center [762, 277] width 413 height 102
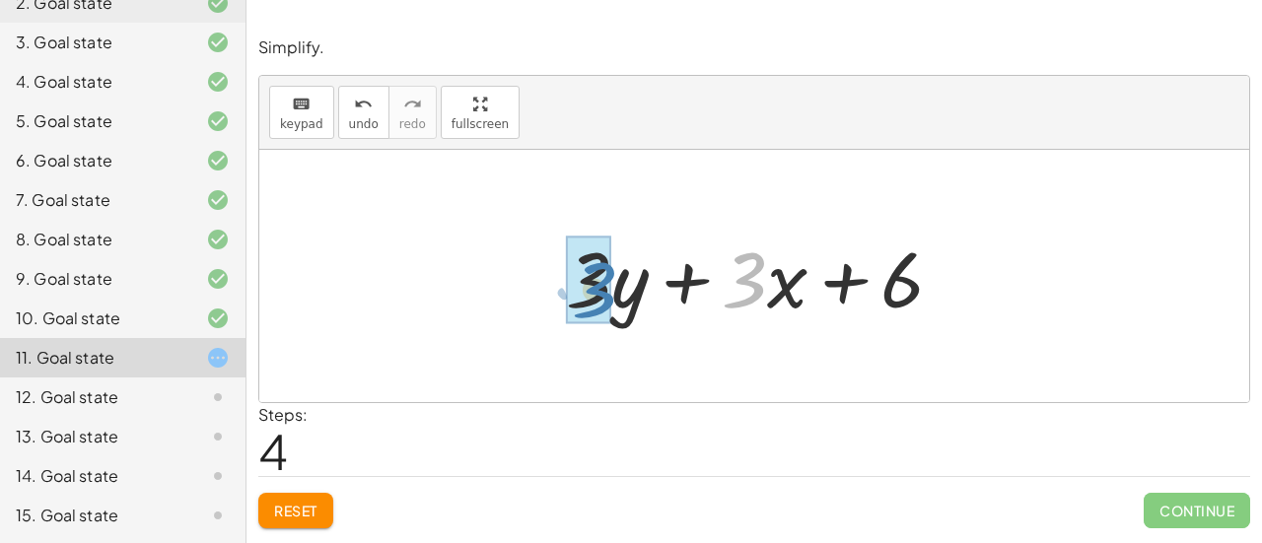
drag, startPoint x: 734, startPoint y: 286, endPoint x: 575, endPoint y: 293, distance: 158.9
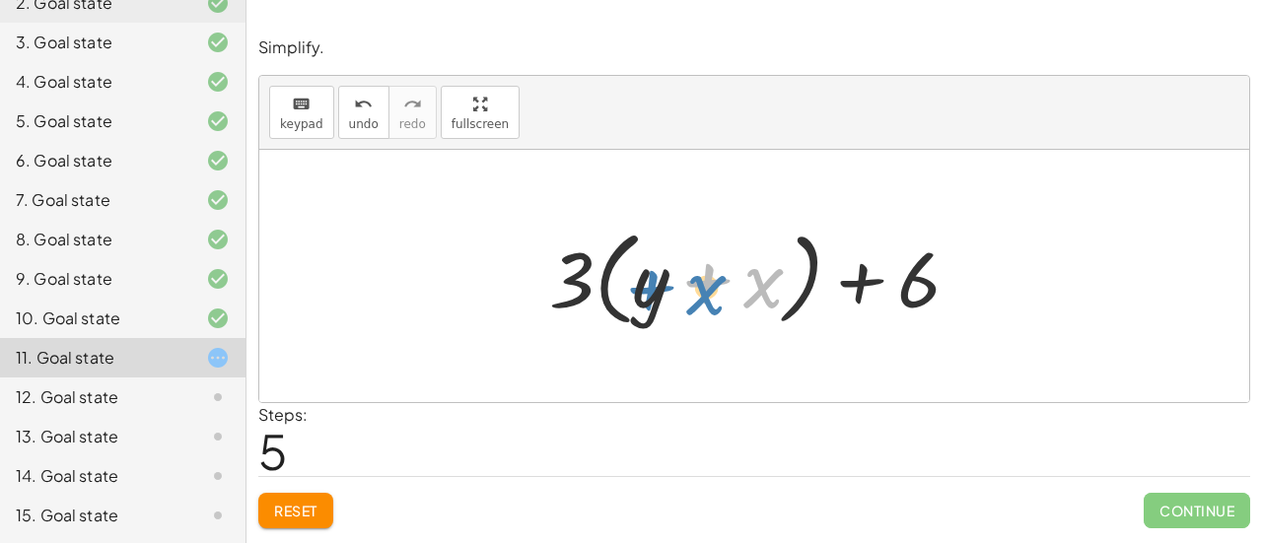
drag, startPoint x: 759, startPoint y: 293, endPoint x: 707, endPoint y: 298, distance: 52.5
click at [706, 299] on div at bounding box center [762, 276] width 446 height 113
click at [707, 286] on div at bounding box center [762, 276] width 446 height 113
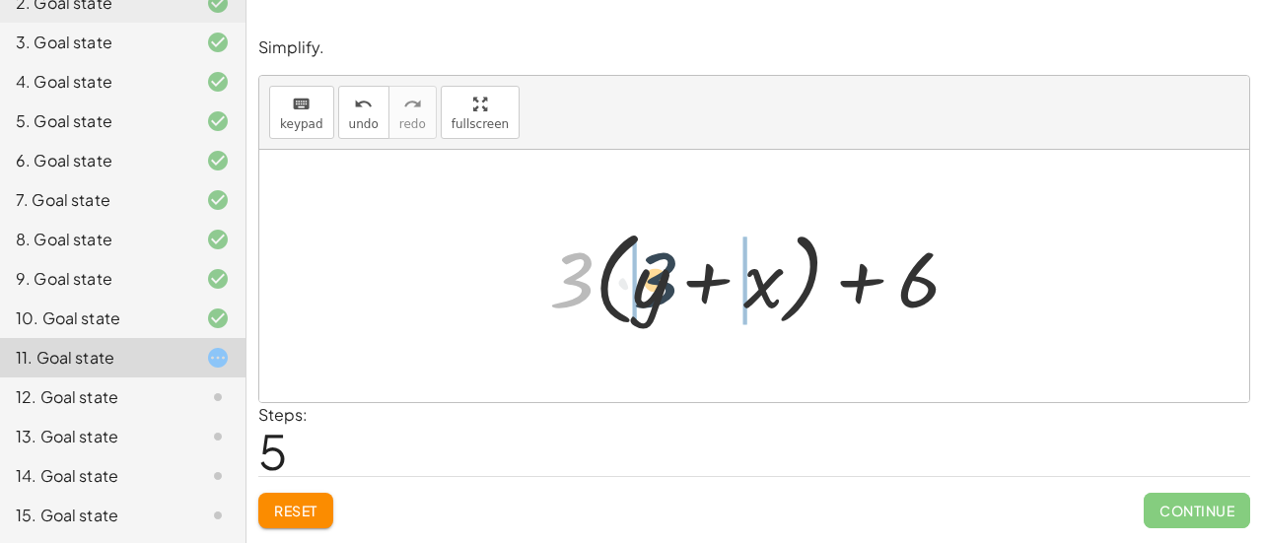
drag, startPoint x: 570, startPoint y: 281, endPoint x: 656, endPoint y: 281, distance: 85.8
click at [656, 281] on div at bounding box center [762, 276] width 446 height 113
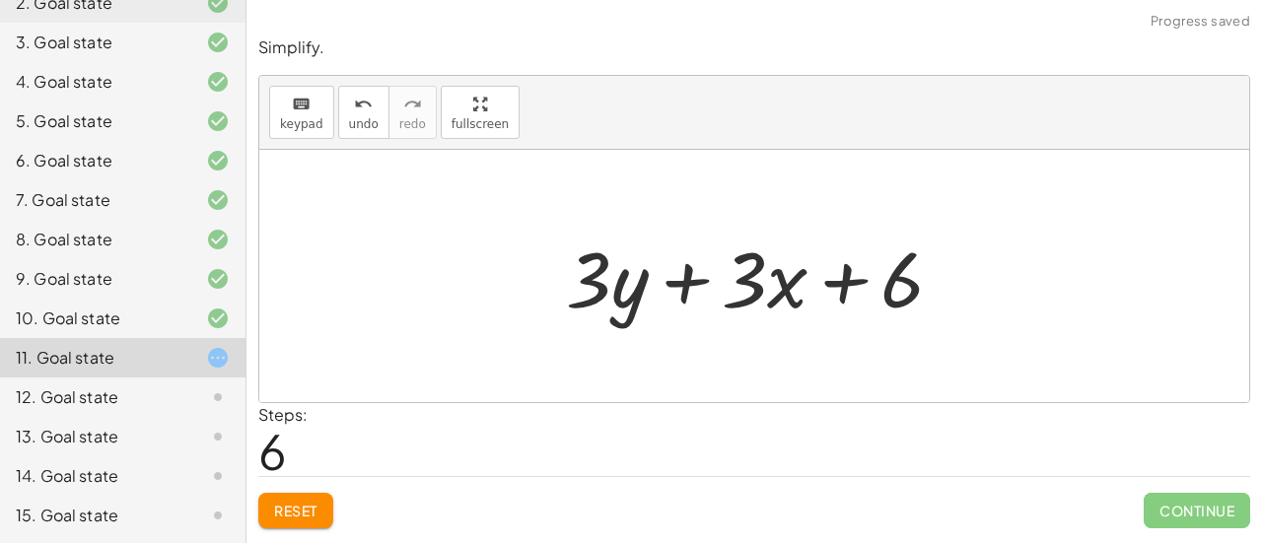
click at [294, 518] on button "Reset" at bounding box center [295, 511] width 75 height 36
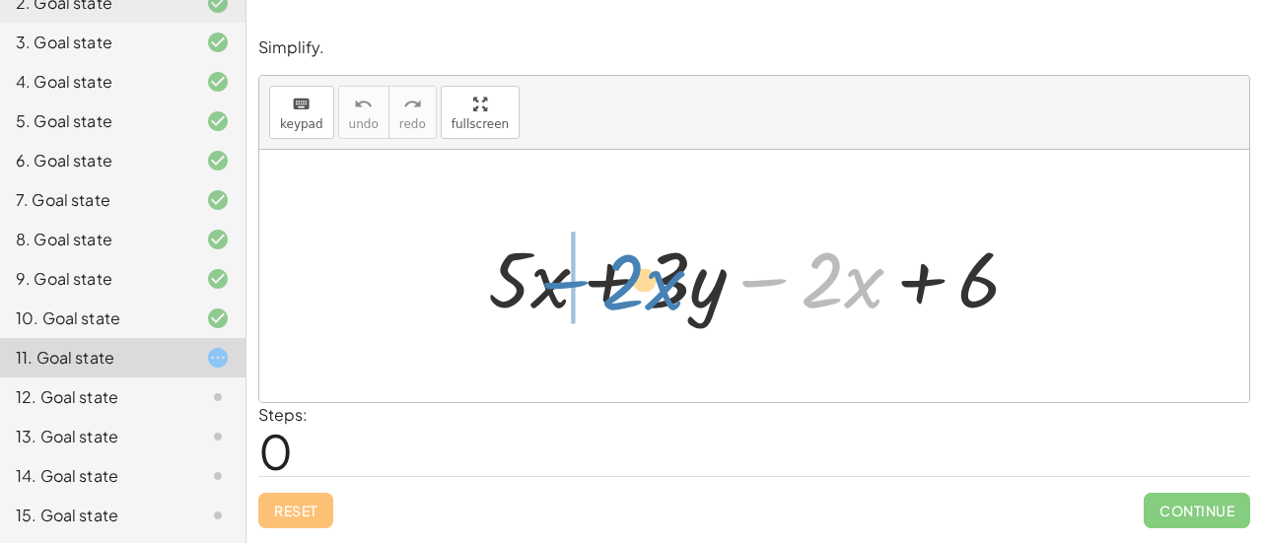
drag, startPoint x: 759, startPoint y: 286, endPoint x: 561, endPoint y: 288, distance: 198.3
click at [561, 288] on div at bounding box center [762, 277] width 568 height 102
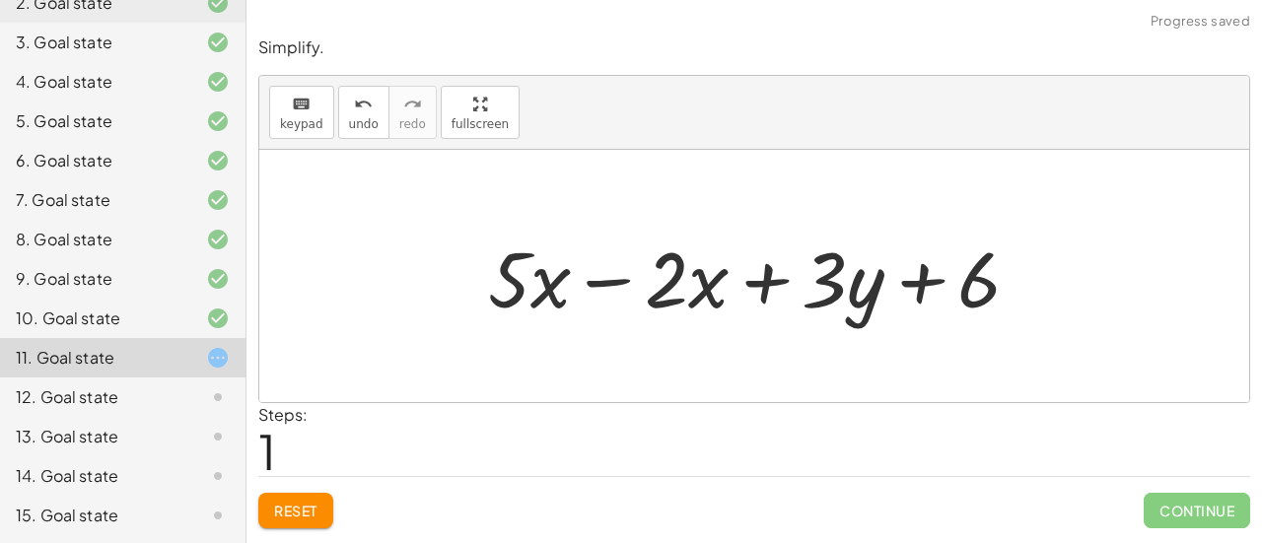
click at [607, 276] on div at bounding box center [762, 277] width 568 height 102
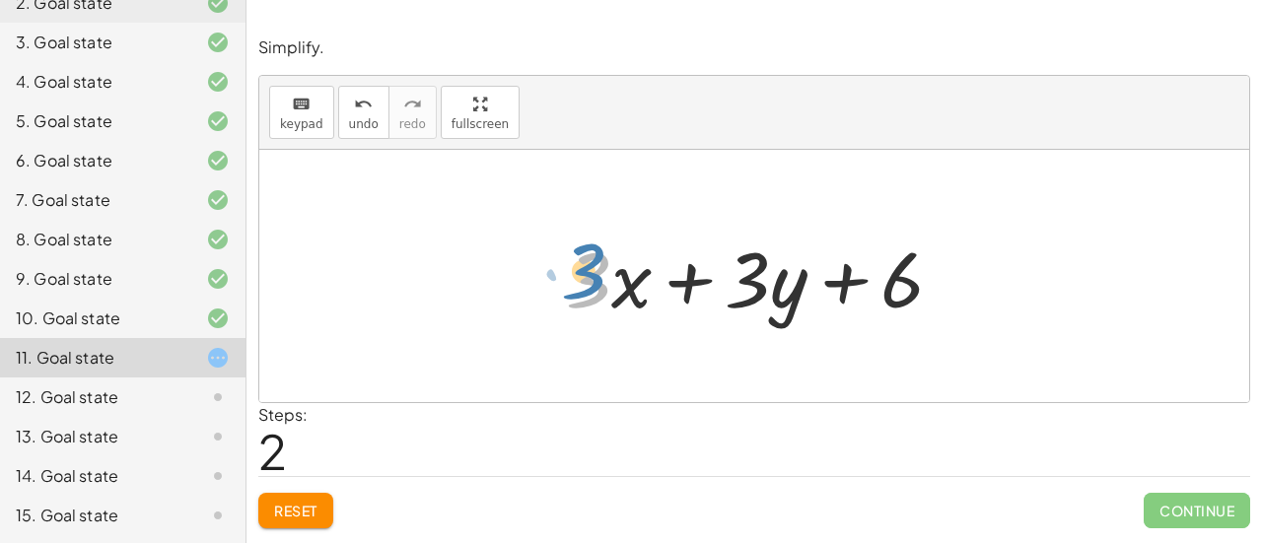
click at [591, 292] on div at bounding box center [762, 277] width 413 height 102
drag, startPoint x: 636, startPoint y: 286, endPoint x: 649, endPoint y: 284, distance: 13.0
click at [649, 284] on div at bounding box center [762, 277] width 413 height 102
drag, startPoint x: 799, startPoint y: 290, endPoint x: 645, endPoint y: 271, distance: 155.0
click at [644, 271] on div at bounding box center [762, 277] width 413 height 102
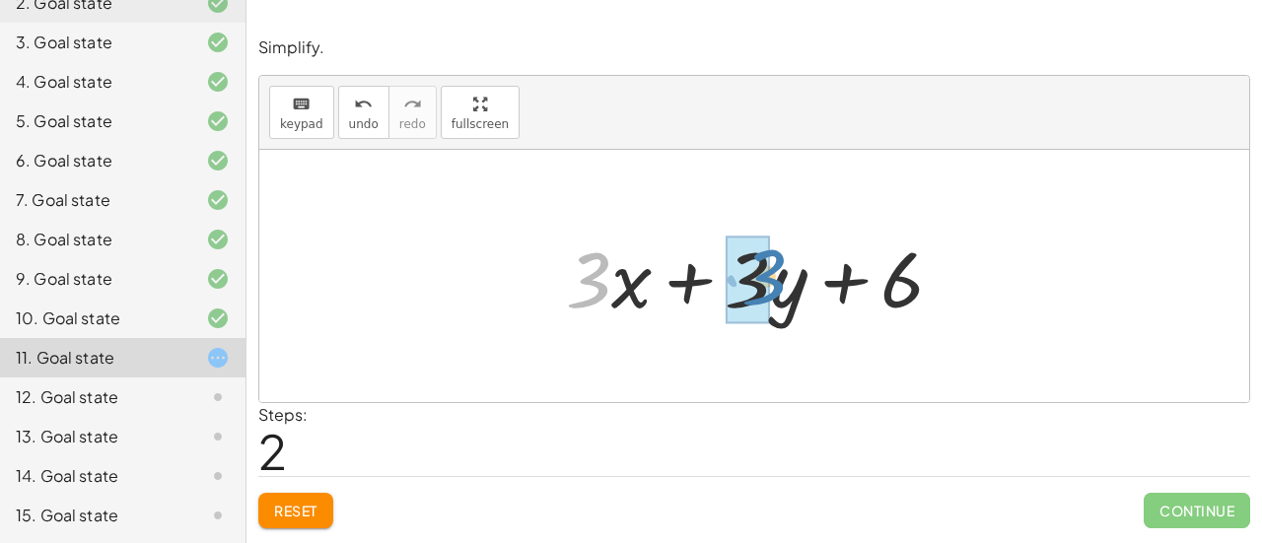
drag, startPoint x: 595, startPoint y: 270, endPoint x: 765, endPoint y: 268, distance: 170.6
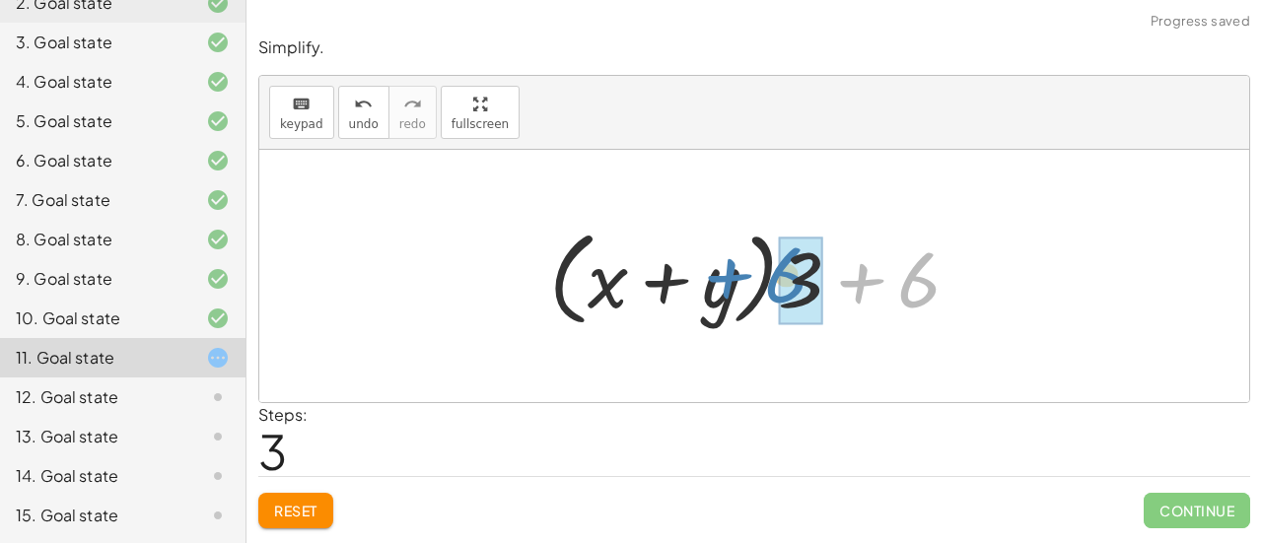
drag, startPoint x: 928, startPoint y: 290, endPoint x: 818, endPoint y: 291, distance: 110.5
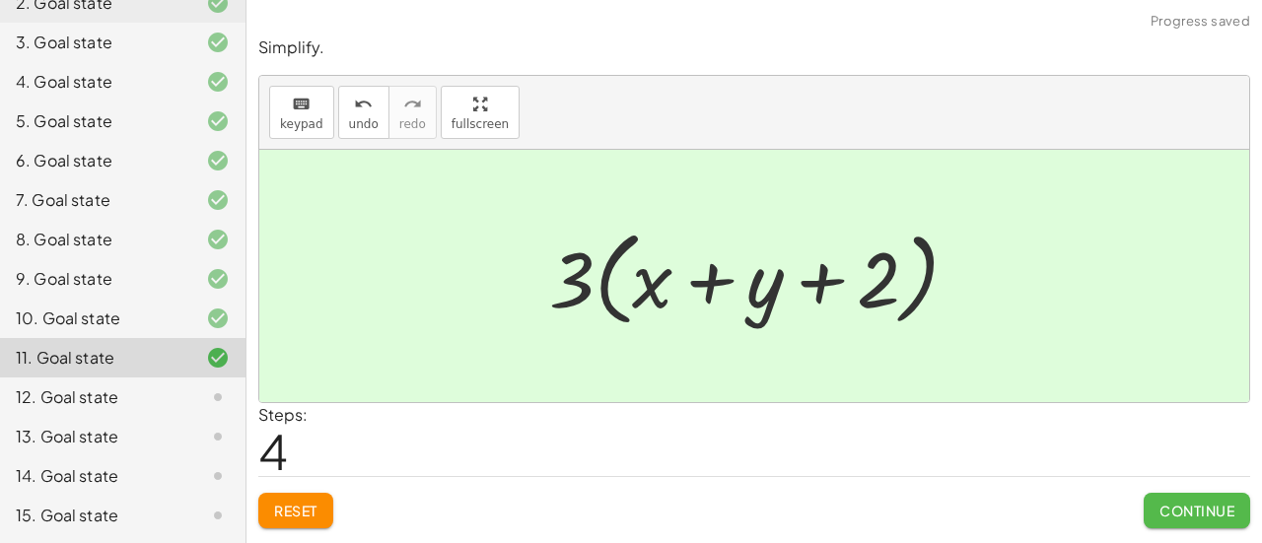
click at [1182, 499] on button "Continue" at bounding box center [1197, 511] width 107 height 36
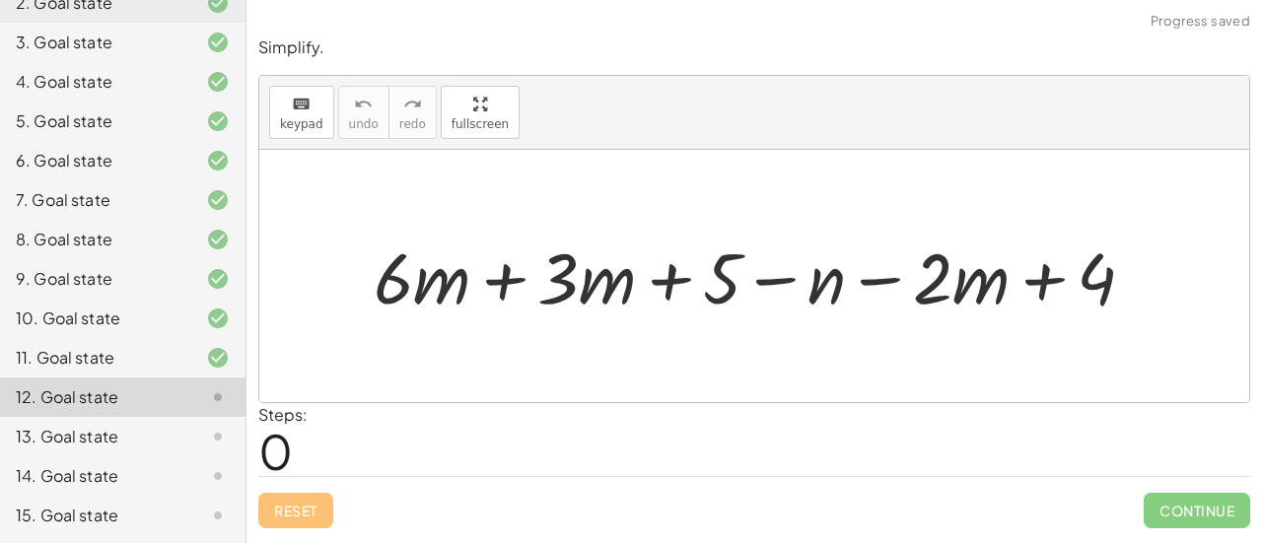
click at [505, 280] on div at bounding box center [762, 276] width 797 height 93
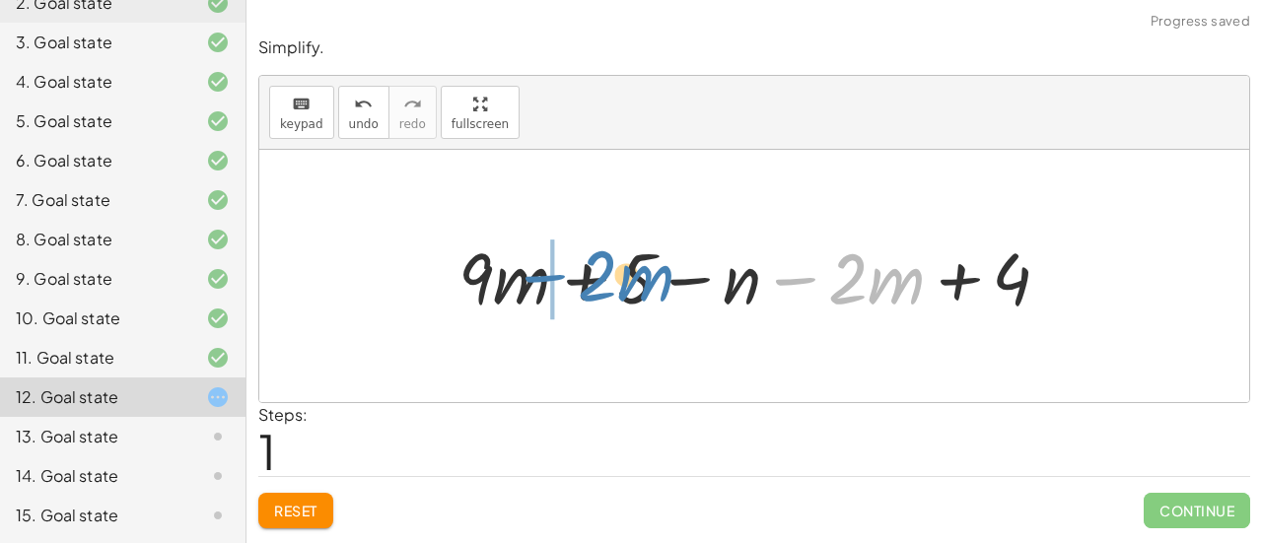
drag, startPoint x: 807, startPoint y: 282, endPoint x: 551, endPoint y: 279, distance: 255.5
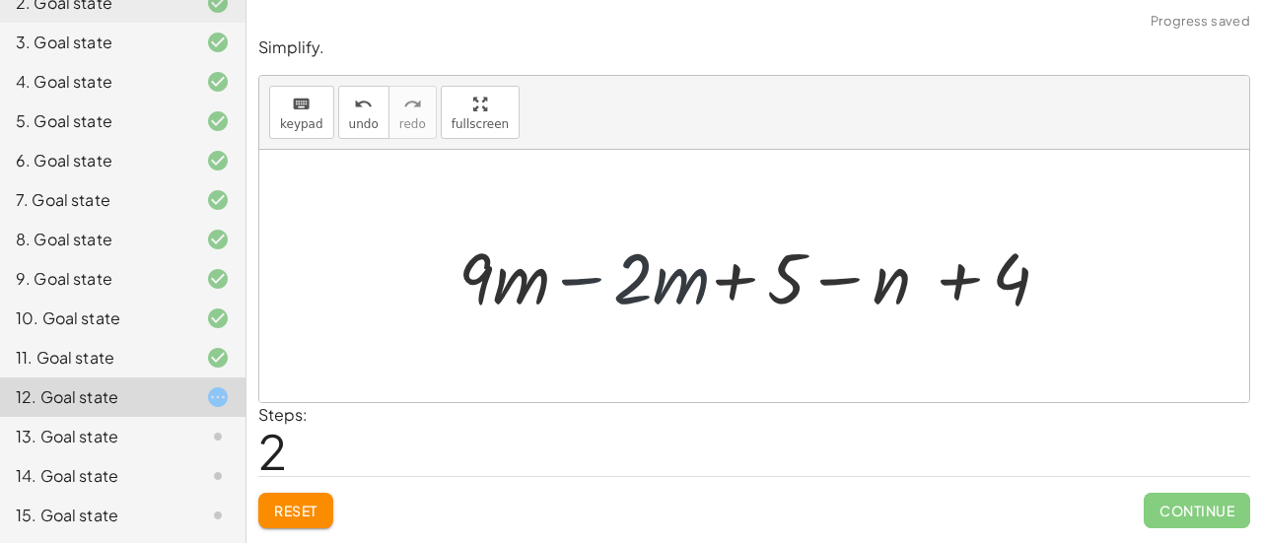
click at [551, 280] on div at bounding box center [762, 276] width 627 height 93
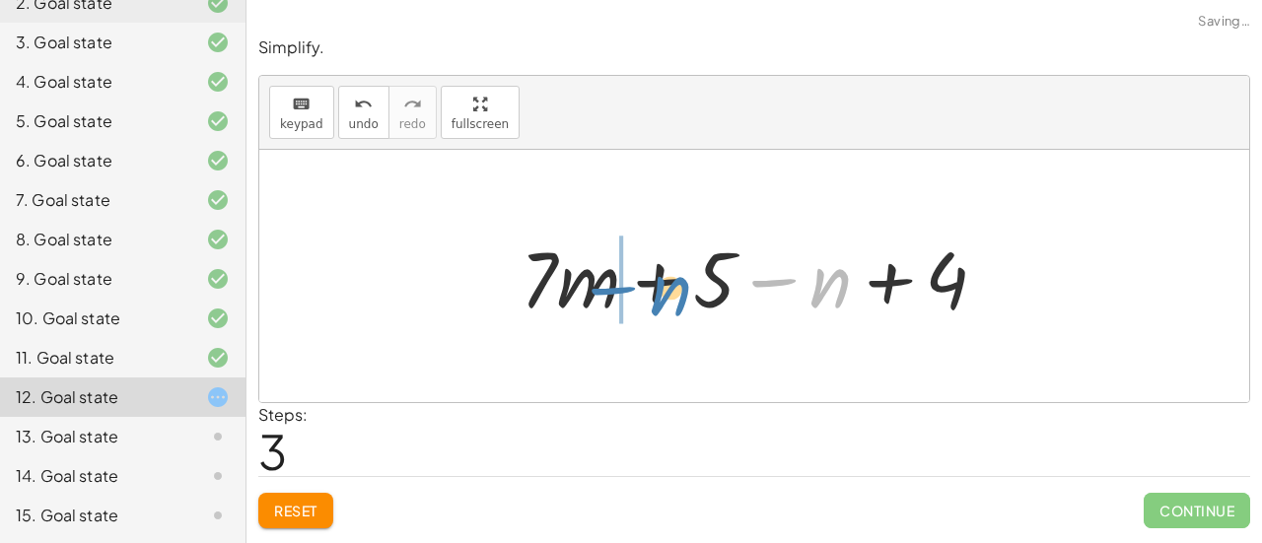
drag, startPoint x: 767, startPoint y: 279, endPoint x: 608, endPoint y: 286, distance: 159.9
click at [608, 286] on div at bounding box center [762, 277] width 502 height 102
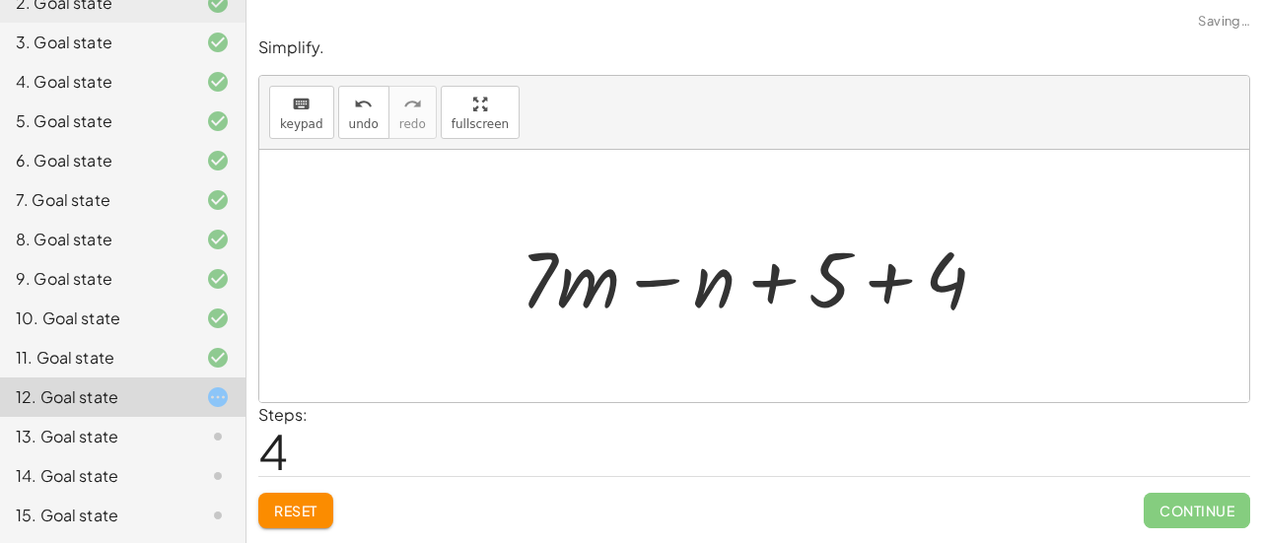
click at [644, 278] on div at bounding box center [762, 277] width 502 height 102
click at [884, 271] on div at bounding box center [762, 277] width 502 height 102
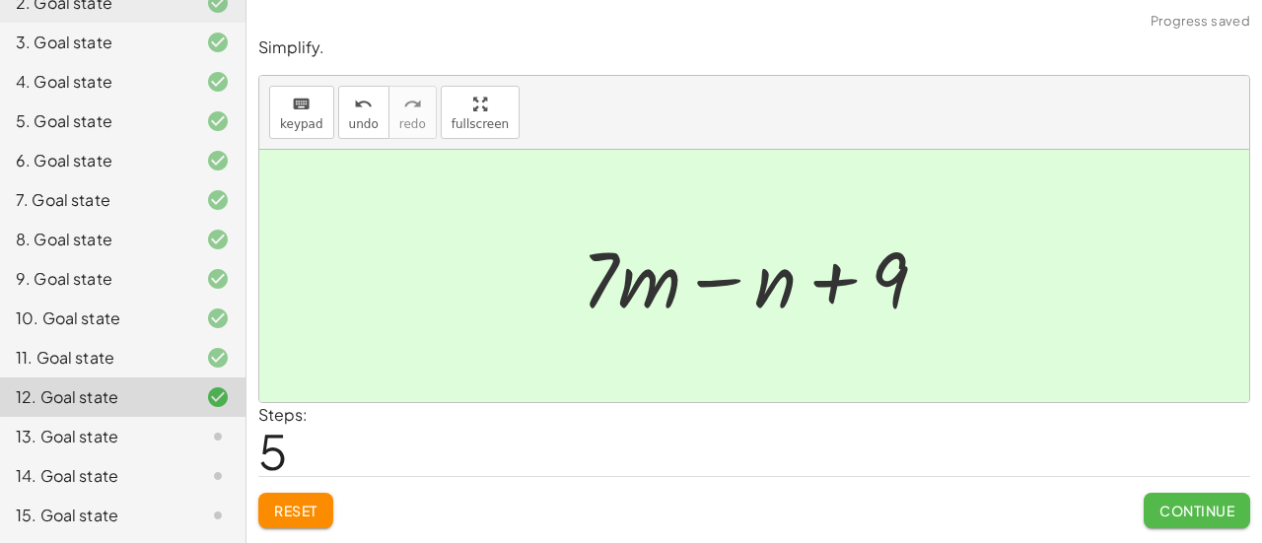
click at [1197, 502] on span "Continue" at bounding box center [1197, 511] width 75 height 18
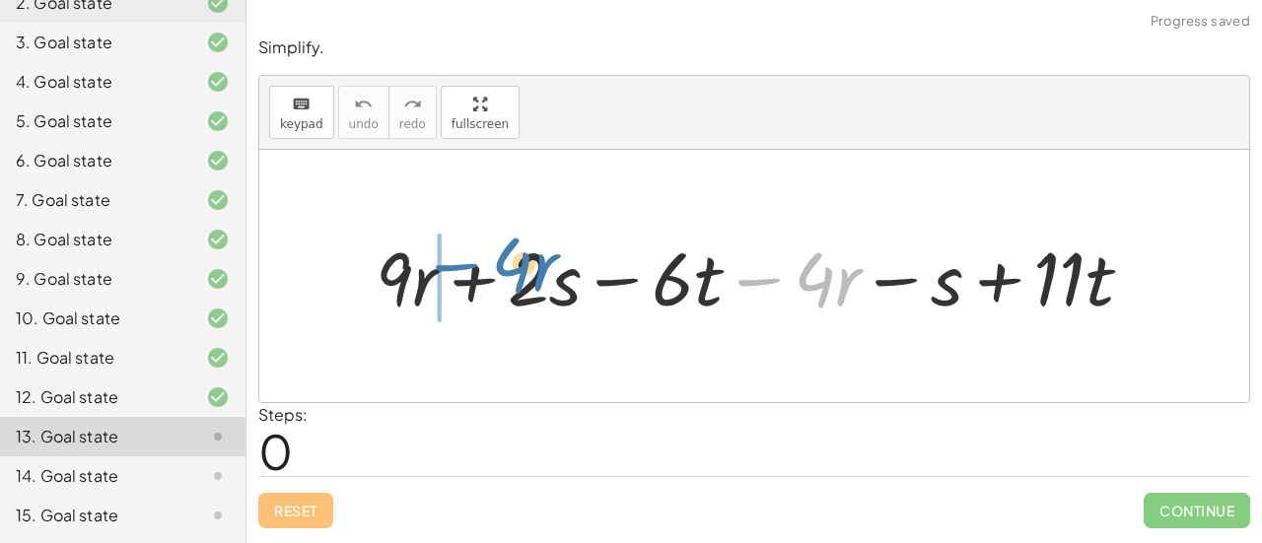
drag, startPoint x: 773, startPoint y: 280, endPoint x: 462, endPoint y: 265, distance: 312.0
click at [462, 265] on div at bounding box center [762, 277] width 793 height 98
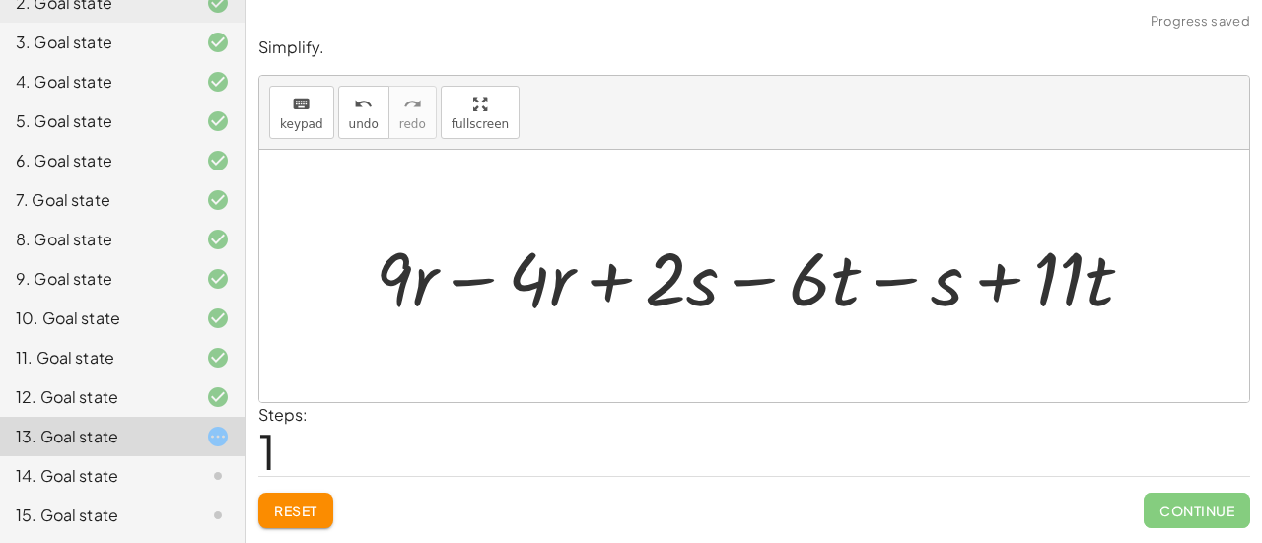
click at [473, 278] on div at bounding box center [762, 277] width 793 height 98
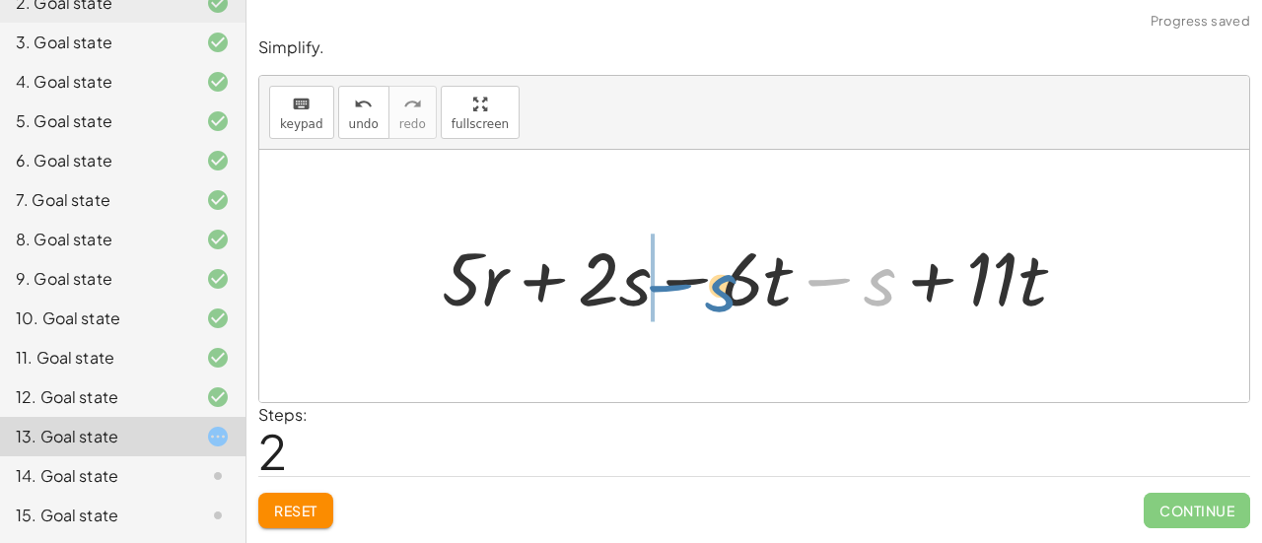
drag, startPoint x: 830, startPoint y: 280, endPoint x: 668, endPoint y: 286, distance: 162.8
click at [668, 286] on div at bounding box center [762, 277] width 660 height 98
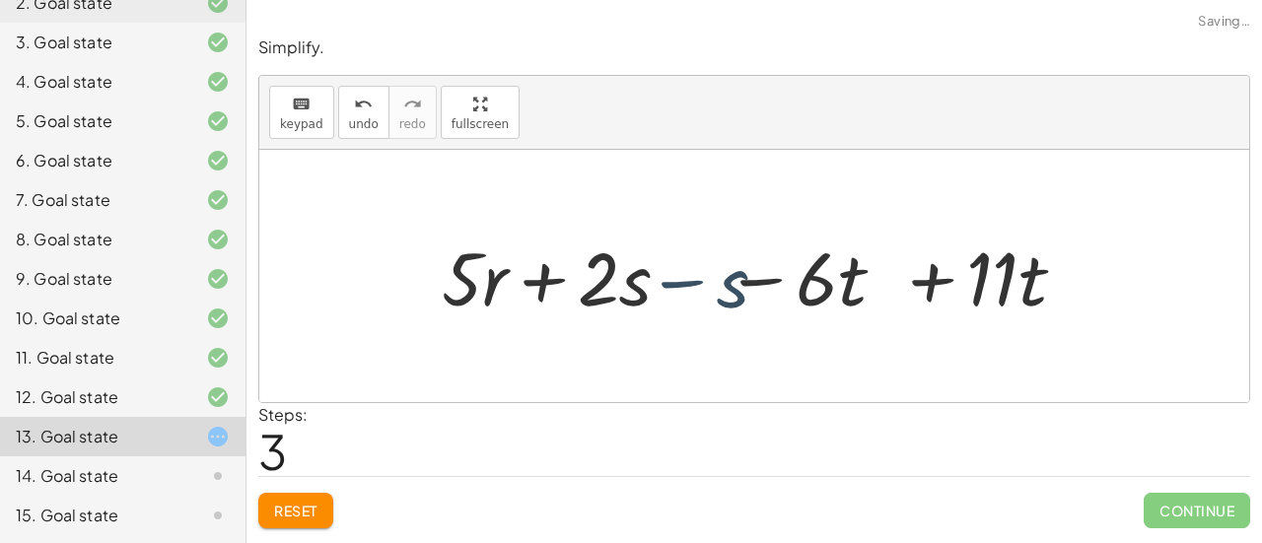
click at [669, 286] on div at bounding box center [762, 277] width 660 height 98
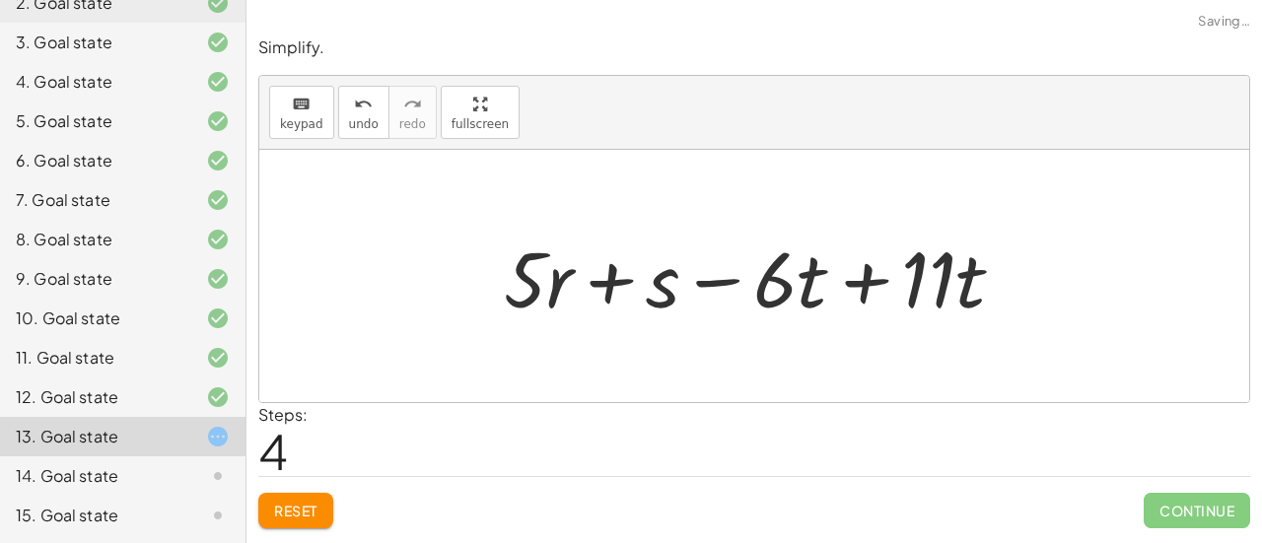
click at [876, 277] on div at bounding box center [762, 277] width 537 height 102
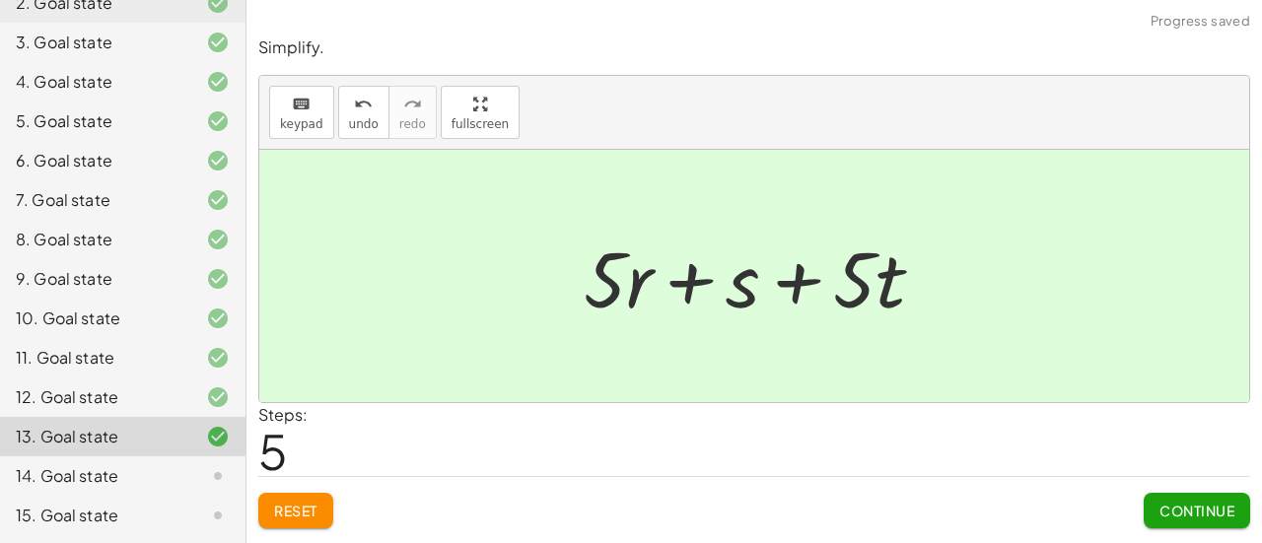
click at [1209, 506] on span "Continue" at bounding box center [1197, 511] width 75 height 18
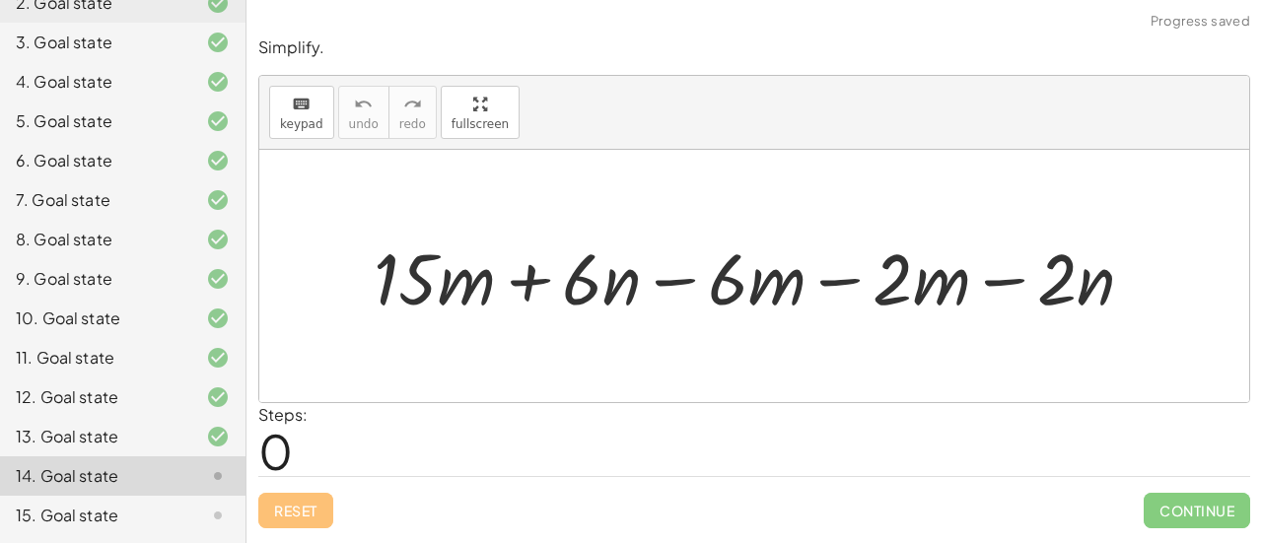
click at [691, 285] on div at bounding box center [762, 277] width 796 height 94
click at [529, 282] on div at bounding box center [762, 277] width 796 height 94
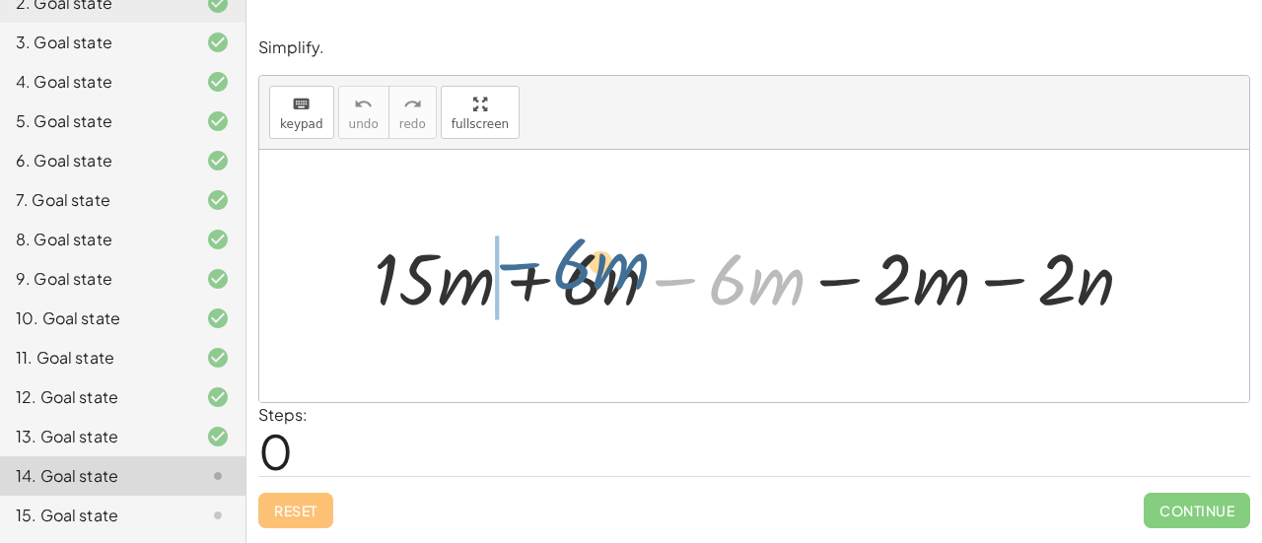
drag, startPoint x: 676, startPoint y: 278, endPoint x: 475, endPoint y: 266, distance: 200.6
click at [475, 266] on div at bounding box center [762, 277] width 796 height 94
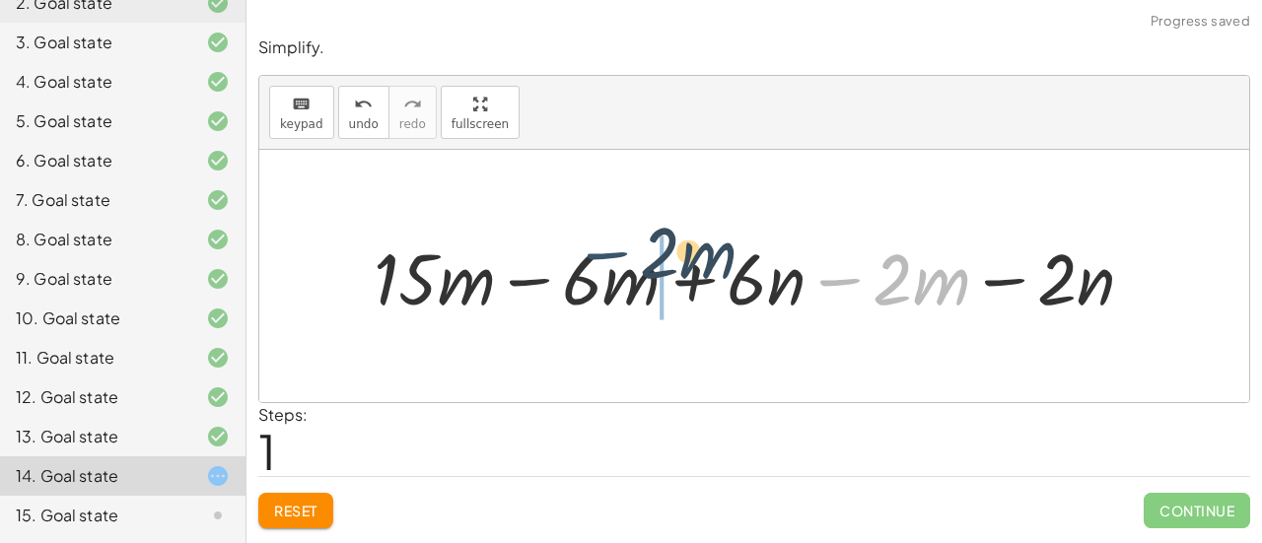
drag, startPoint x: 842, startPoint y: 277, endPoint x: 615, endPoint y: 255, distance: 227.9
click at [612, 254] on div at bounding box center [762, 277] width 796 height 94
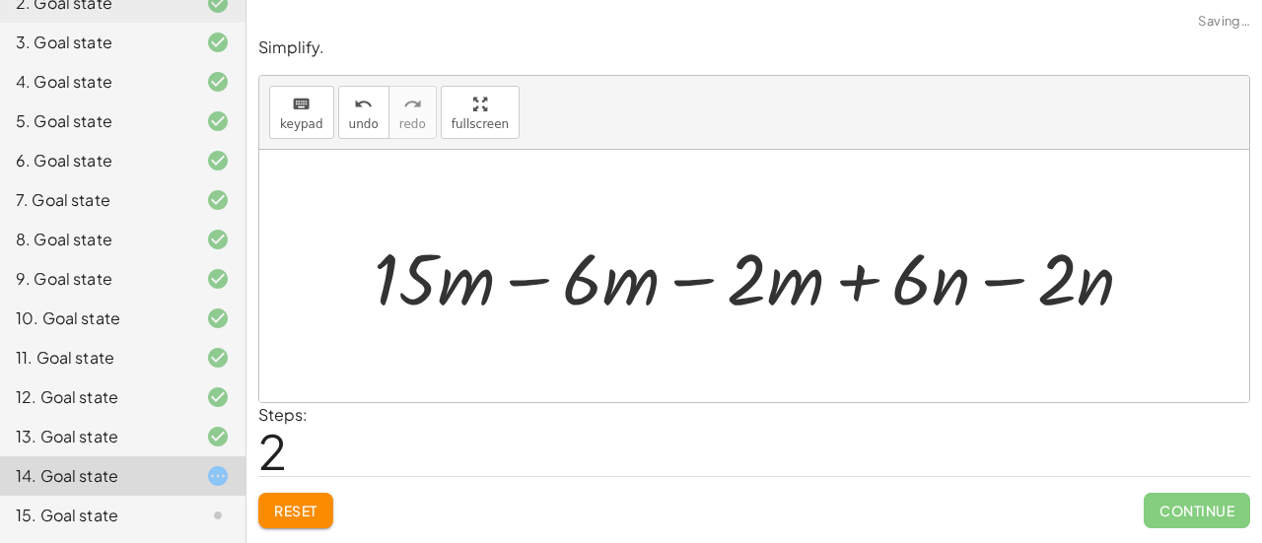
click at [531, 277] on div at bounding box center [762, 277] width 796 height 94
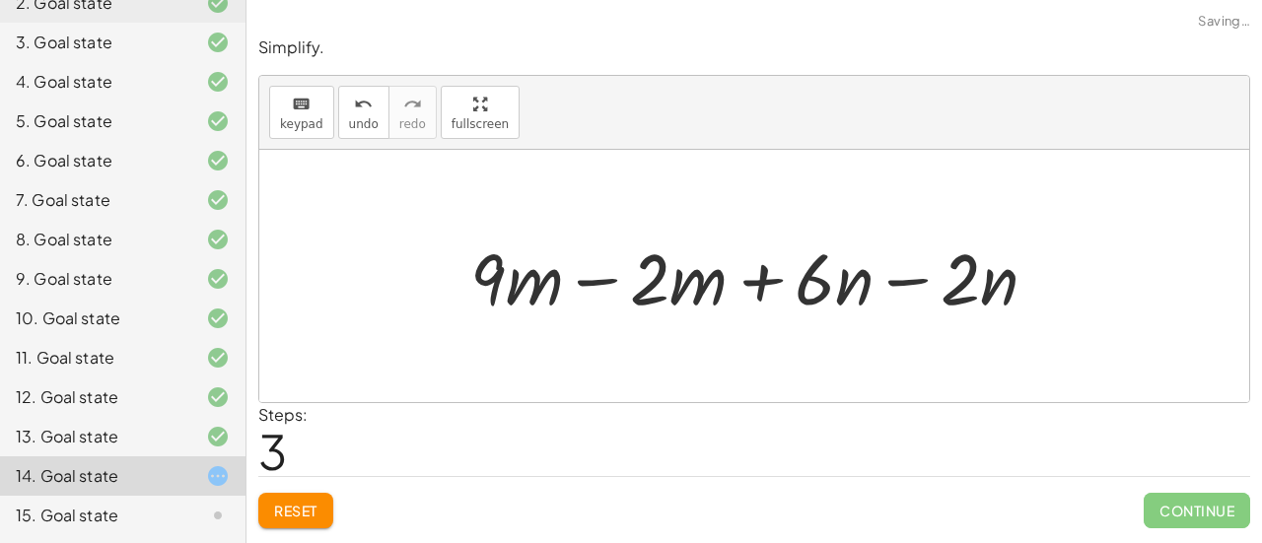
click at [601, 272] on div at bounding box center [762, 277] width 603 height 94
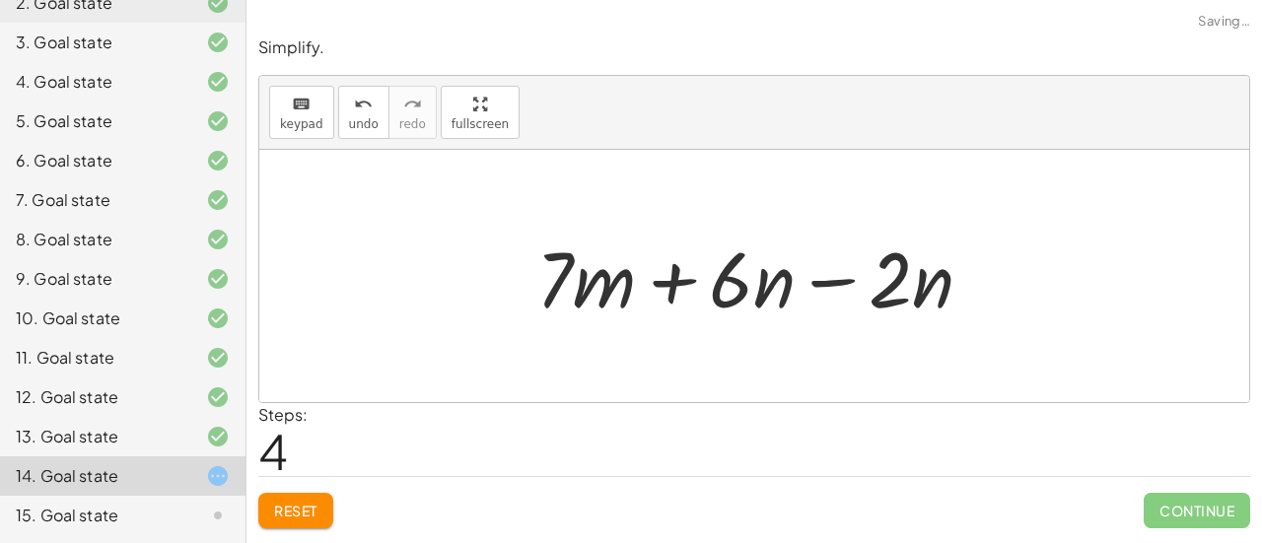
click at [843, 279] on div at bounding box center [763, 277] width 472 height 102
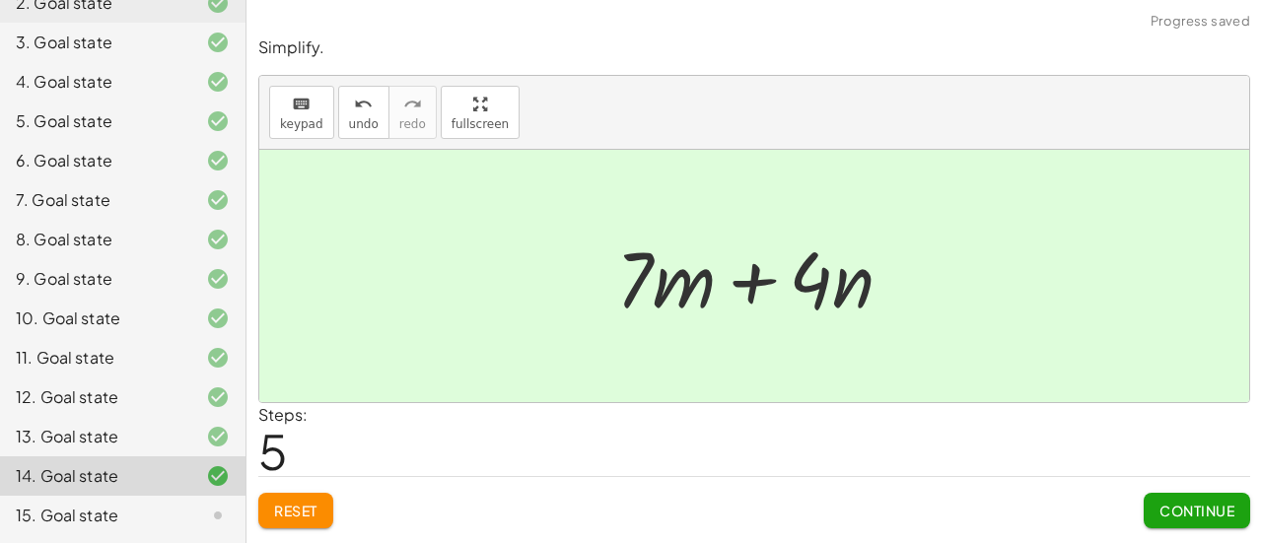
click at [1192, 498] on button "Continue" at bounding box center [1197, 511] width 107 height 36
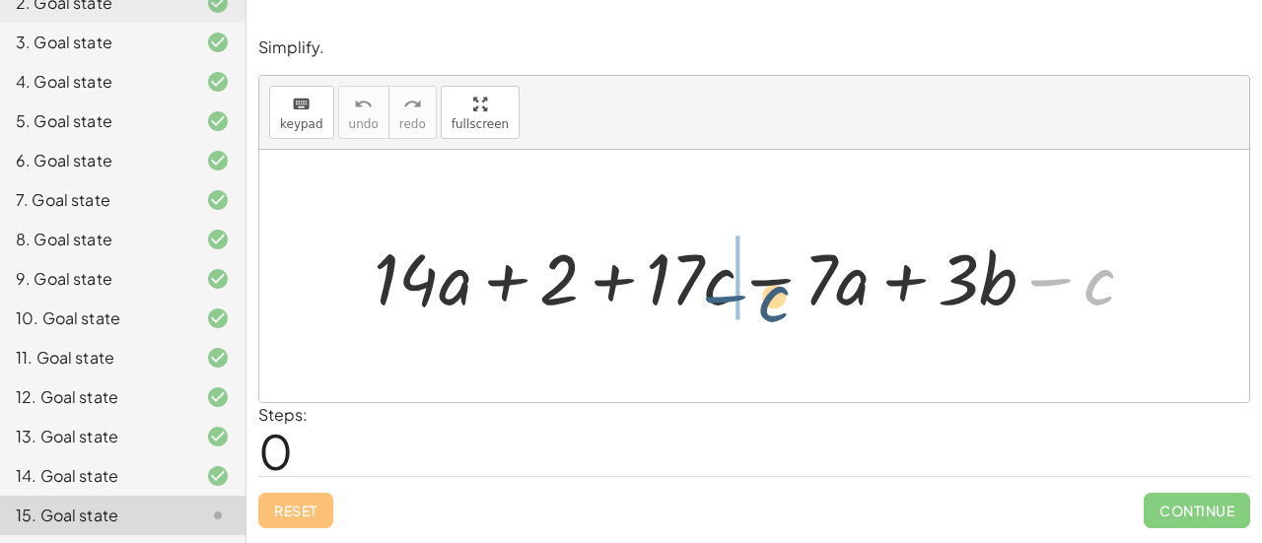
drag, startPoint x: 1056, startPoint y: 279, endPoint x: 734, endPoint y: 290, distance: 322.7
click at [724, 292] on div at bounding box center [762, 277] width 797 height 94
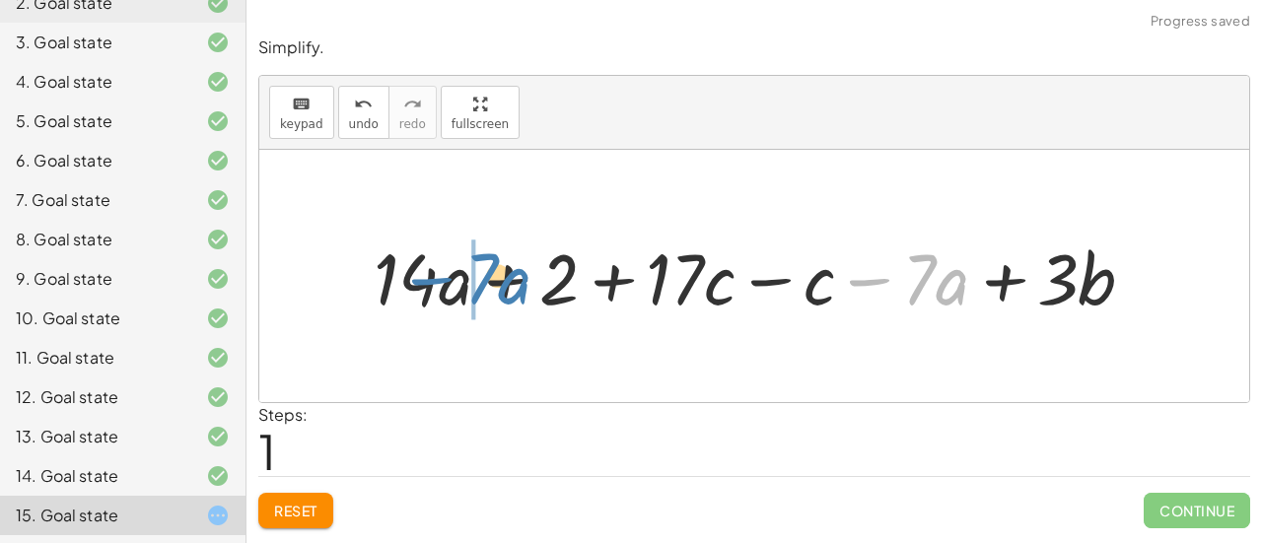
drag, startPoint x: 876, startPoint y: 269, endPoint x: 440, endPoint y: 269, distance: 435.9
click at [440, 269] on div at bounding box center [762, 277] width 797 height 94
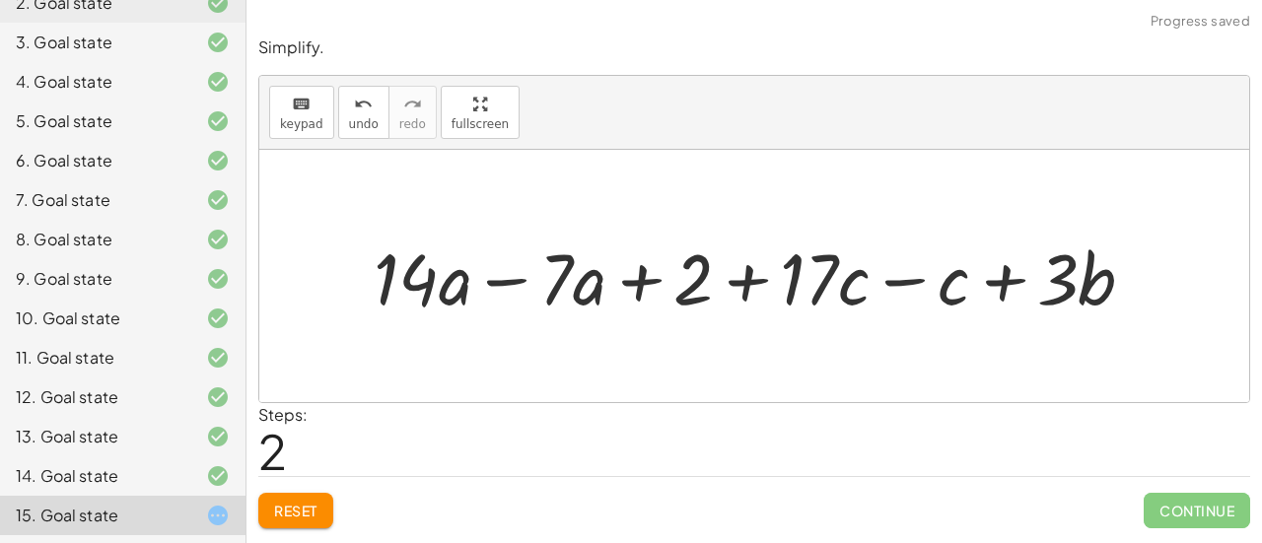
click at [497, 274] on div at bounding box center [762, 277] width 797 height 94
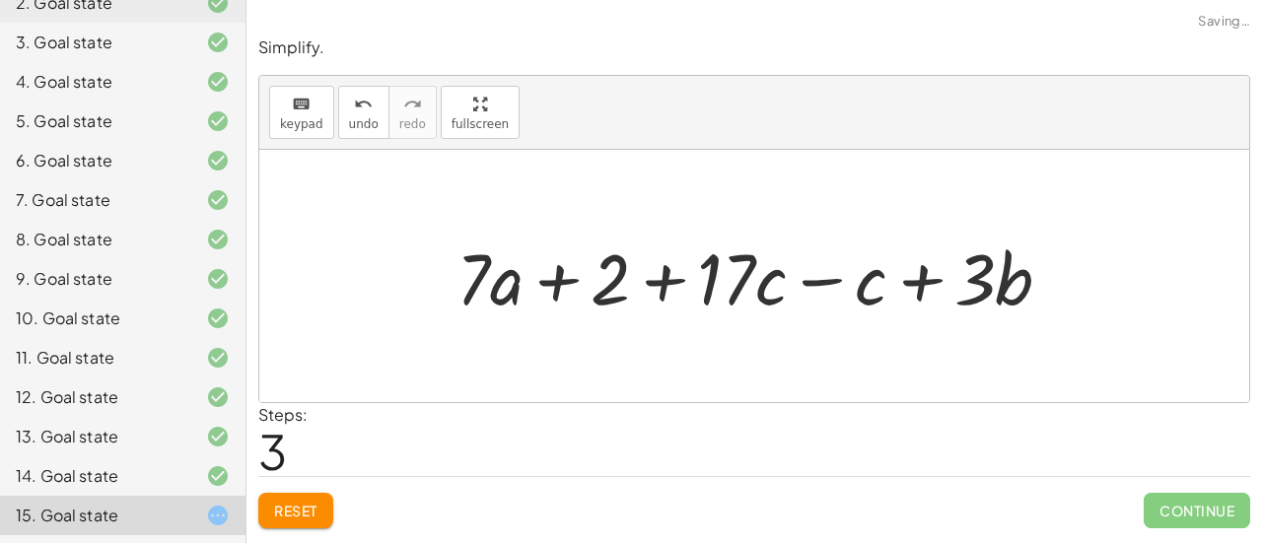
click at [836, 276] on div at bounding box center [762, 277] width 631 height 94
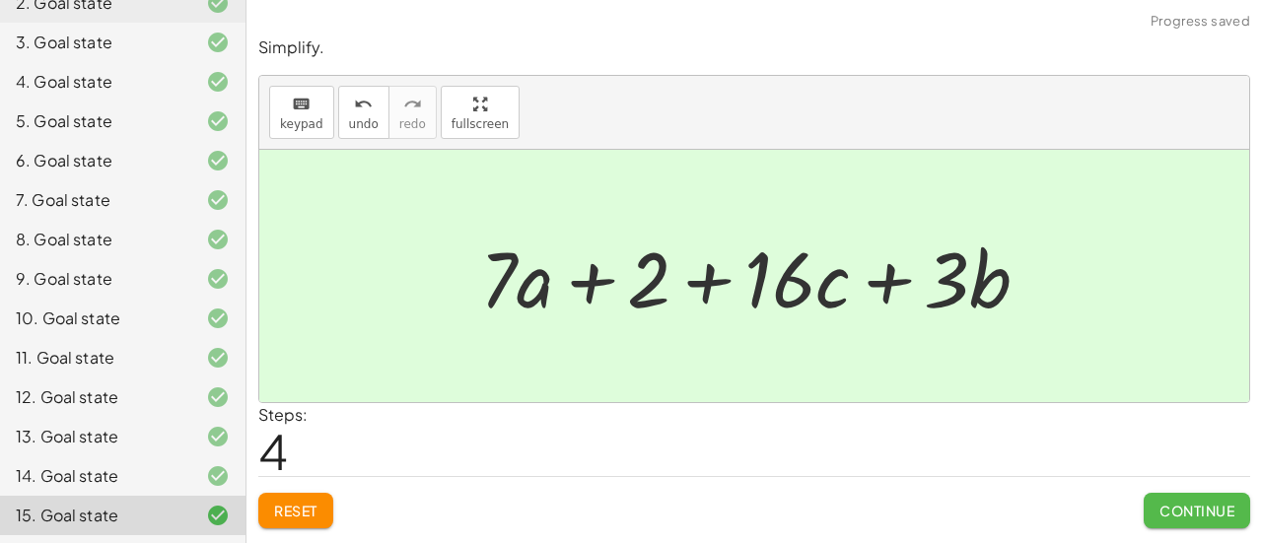
click at [1227, 514] on span "Continue" at bounding box center [1197, 511] width 75 height 18
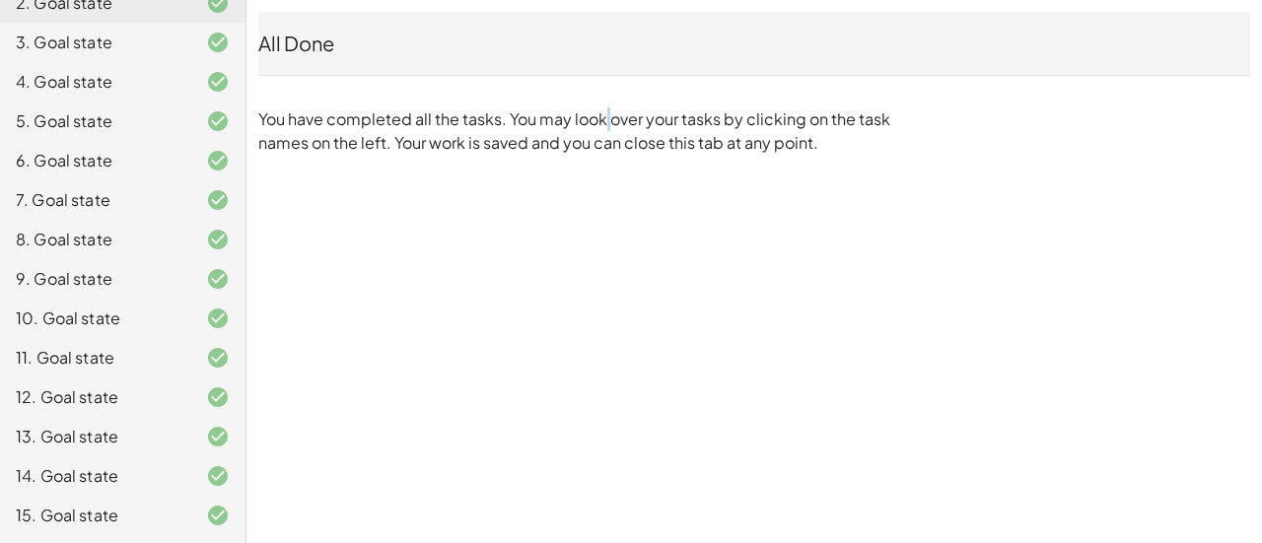
drag, startPoint x: 602, startPoint y: 104, endPoint x: 587, endPoint y: 115, distance: 18.9
click at [587, 115] on div "All Done You have completed all the tasks. You may look over your tasks by clic…" at bounding box center [755, 83] width 1016 height 167
click at [587, 115] on p "You have completed all the tasks. You may look over your tasks by clicking on t…" at bounding box center [578, 131] width 641 height 47
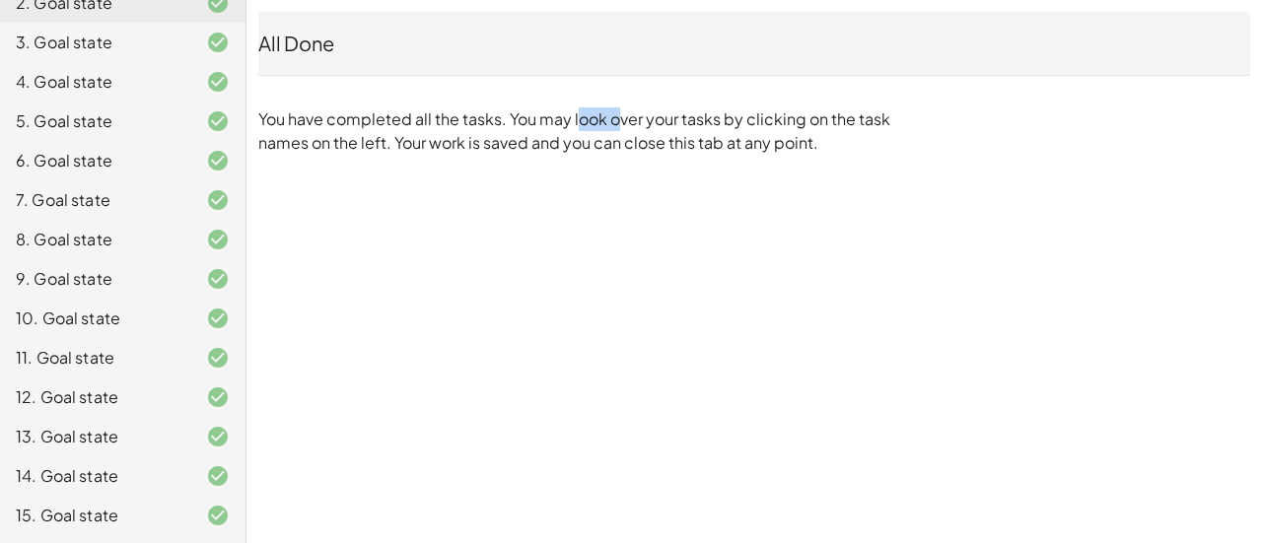
scroll to position [0, 0]
